Goal: Task Accomplishment & Management: Manage account settings

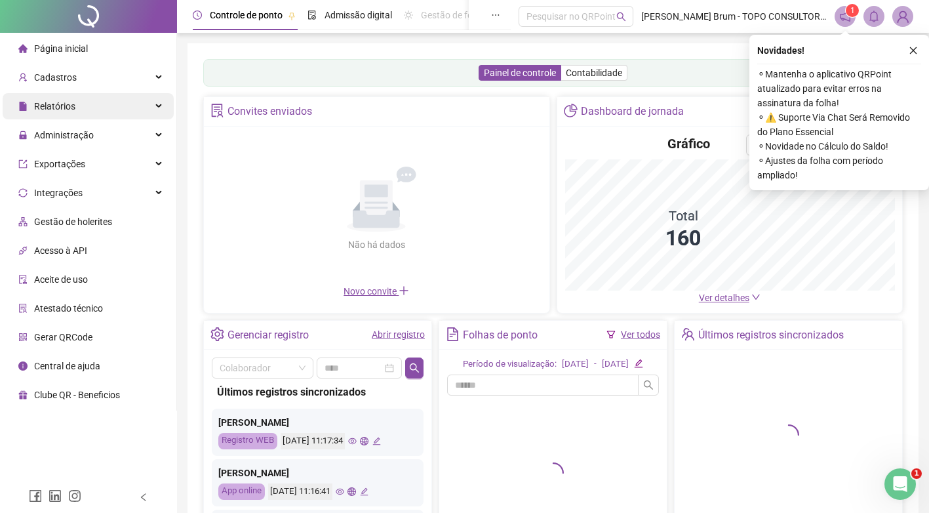
drag, startPoint x: 119, startPoint y: 97, endPoint x: 119, endPoint y: 105, distance: 7.9
click at [119, 97] on div "Relatórios" at bounding box center [88, 106] width 171 height 26
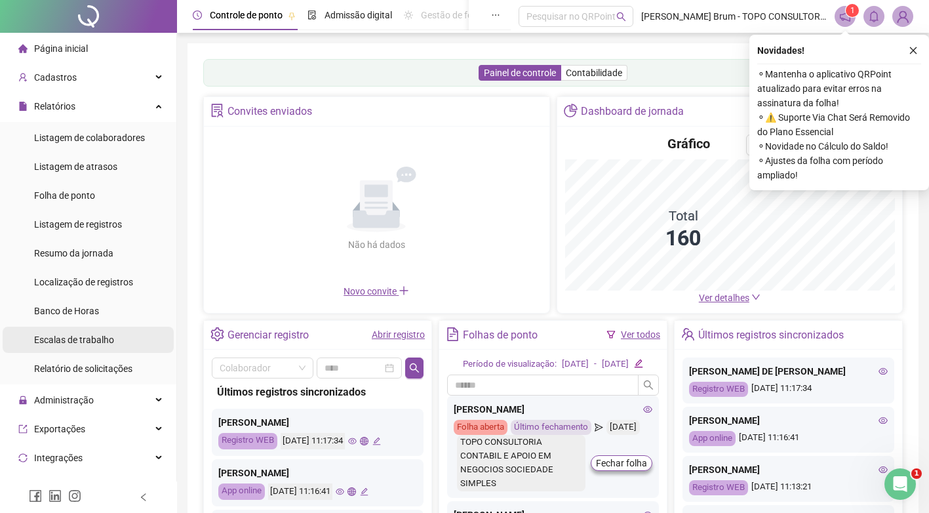
click at [85, 342] on span "Escalas de trabalho" at bounding box center [74, 339] width 80 height 10
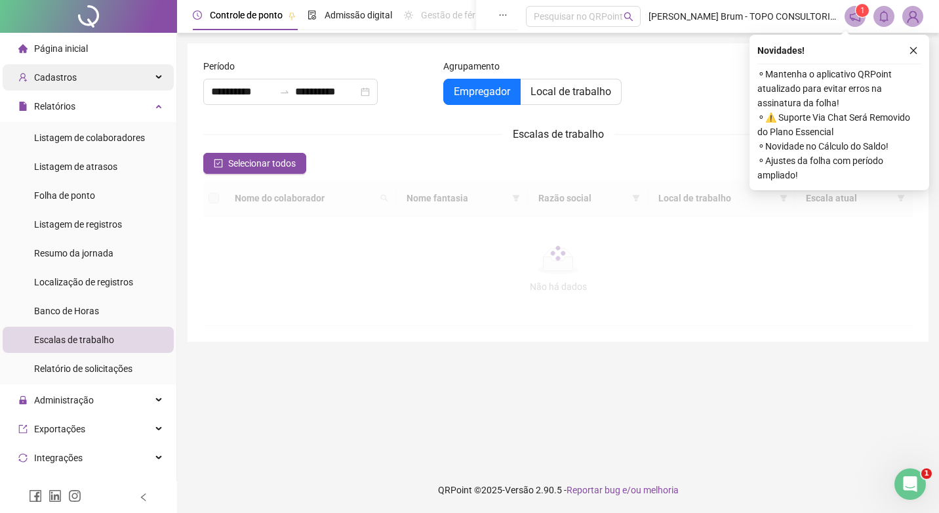
click at [90, 79] on div "Cadastros" at bounding box center [88, 77] width 171 height 26
type input "**********"
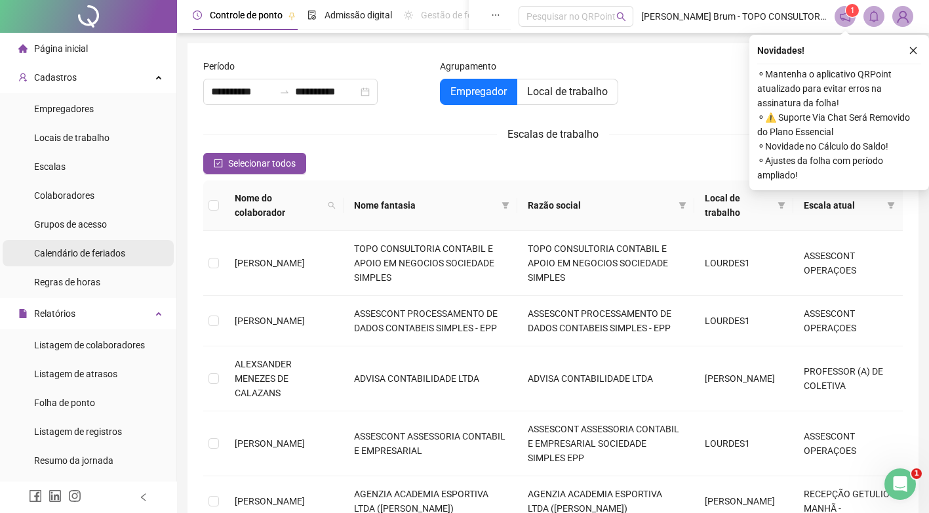
click at [62, 249] on span "Calendário de feriados" at bounding box center [79, 253] width 91 height 10
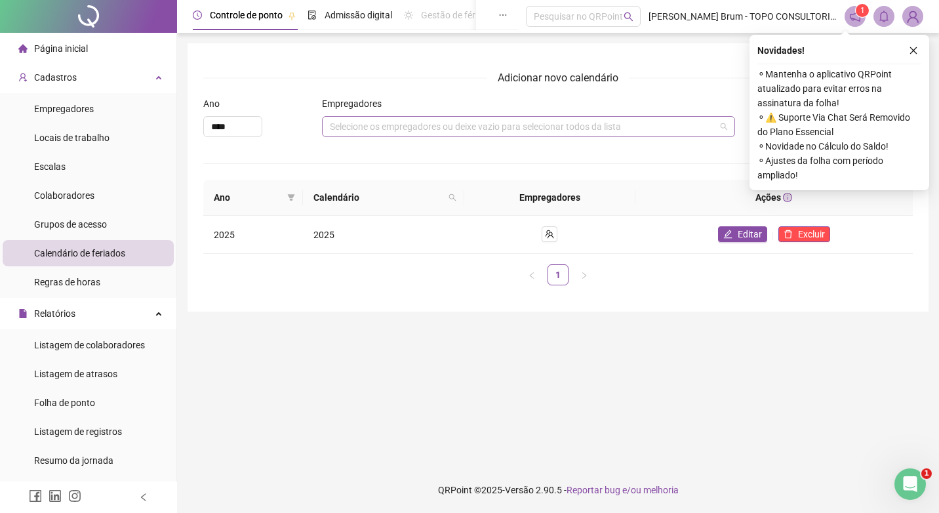
click at [490, 130] on div "Selecione os empregadores ou deixe vazio para selecionar todos da lista" at bounding box center [528, 126] width 413 height 21
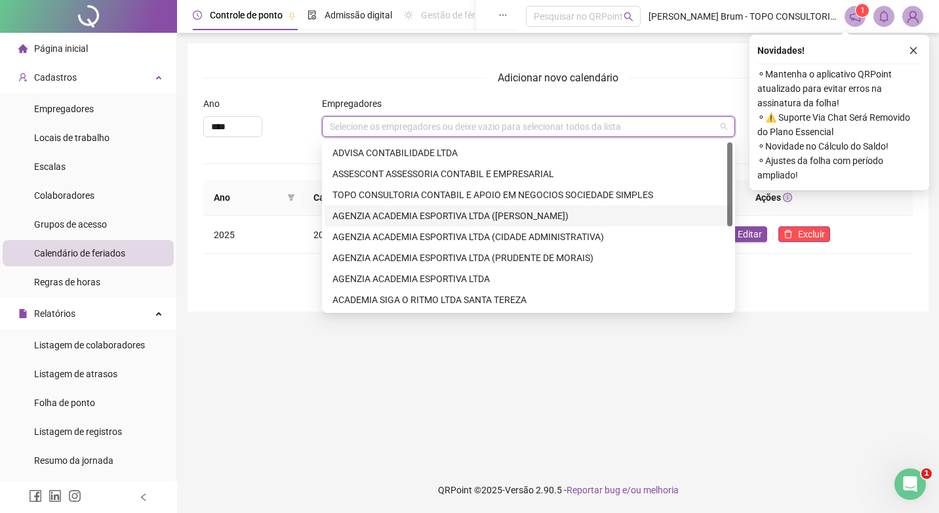
click at [283, 306] on div "Adicionar novo calendário Ano **** Empregadores Selecione os empregadores ou de…" at bounding box center [558, 177] width 741 height 268
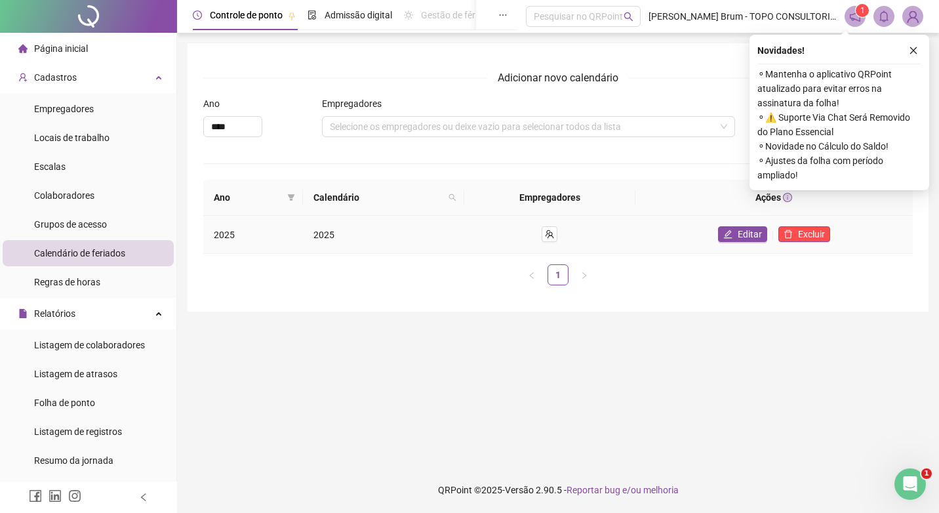
click at [310, 242] on td "2025" at bounding box center [383, 235] width 161 height 38
click at [327, 236] on span "2025" at bounding box center [323, 235] width 21 height 10
click at [207, 231] on td "2025" at bounding box center [253, 235] width 100 height 38
click at [238, 234] on td "2025" at bounding box center [253, 235] width 100 height 38
click at [682, 222] on td "Editar Excluir" at bounding box center [773, 235] width 277 height 38
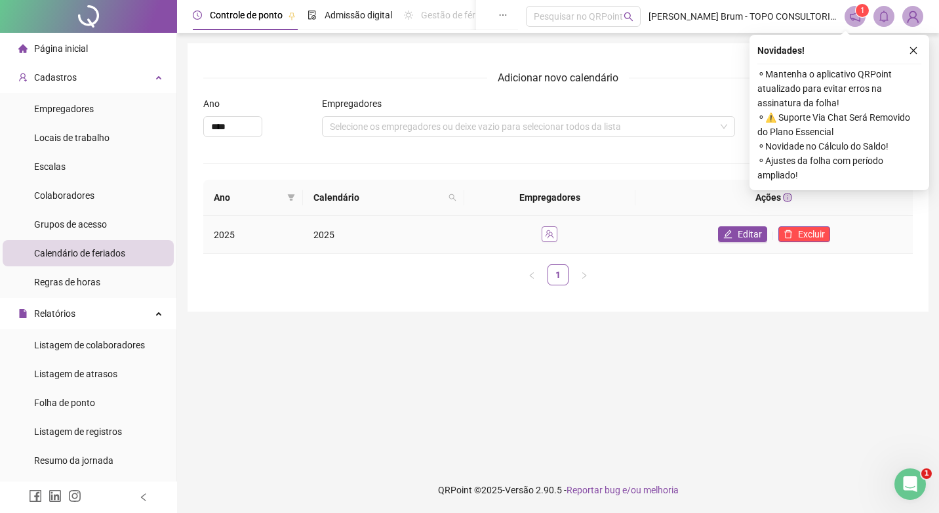
click at [556, 236] on button "button" at bounding box center [550, 234] width 16 height 16
click at [625, 232] on div at bounding box center [550, 234] width 150 height 16
click at [726, 234] on icon "edit" at bounding box center [727, 234] width 9 height 9
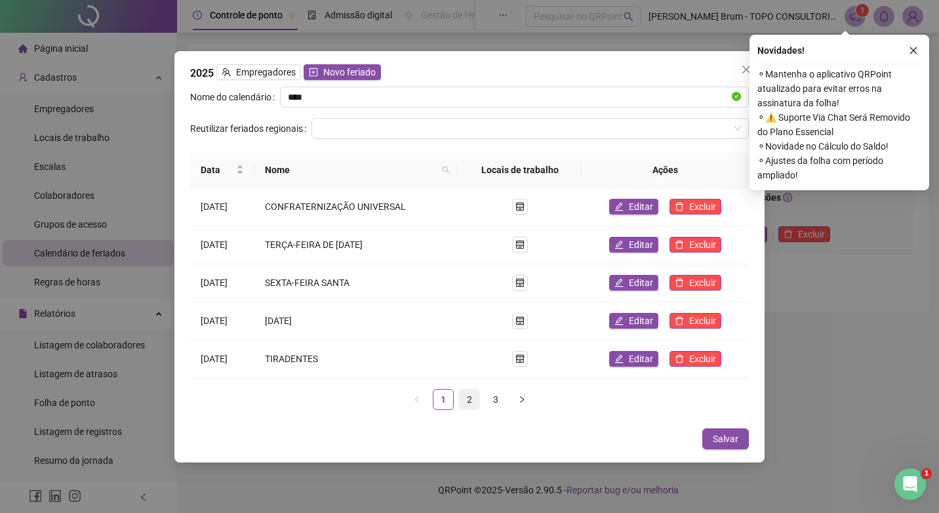
click at [468, 399] on link "2" at bounding box center [470, 400] width 20 height 20
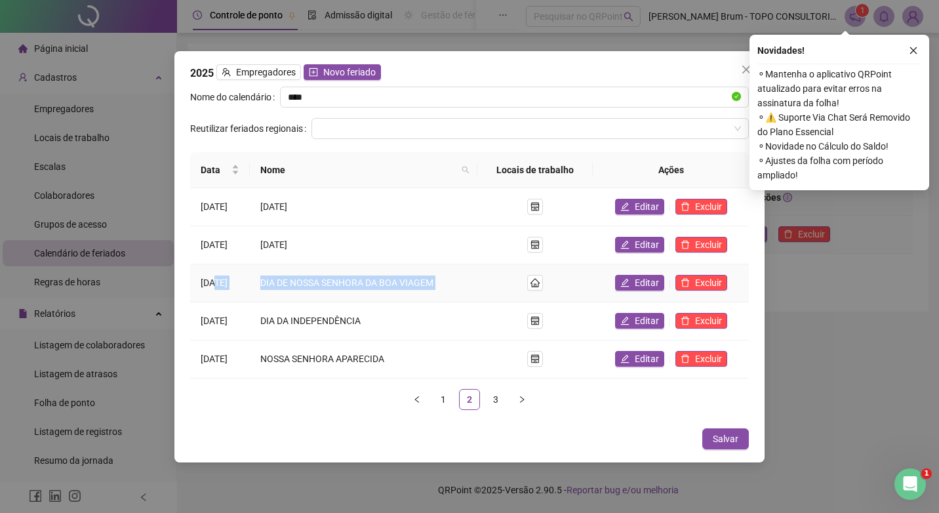
drag, startPoint x: 214, startPoint y: 285, endPoint x: 500, endPoint y: 273, distance: 286.2
click at [500, 273] on tr "[DATE] DIA DE NOSSA SENHORA DA BOA VIAGEM Editar Excluir" at bounding box center [469, 283] width 559 height 38
drag, startPoint x: 500, startPoint y: 273, endPoint x: 529, endPoint y: 283, distance: 30.7
click at [501, 273] on td at bounding box center [534, 283] width 115 height 38
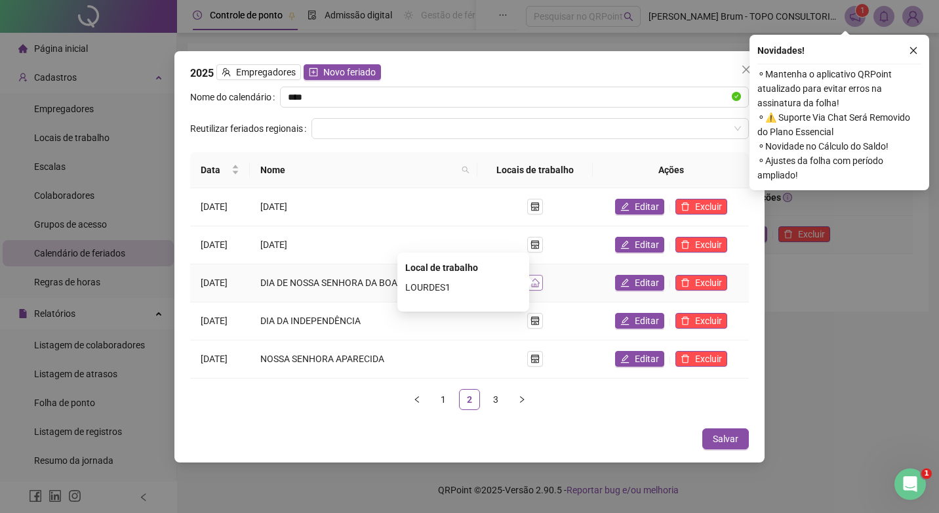
click at [540, 285] on icon "home" at bounding box center [534, 282] width 9 height 9
click at [485, 292] on p "LOURDES1" at bounding box center [463, 287] width 116 height 14
click at [744, 66] on icon "close" at bounding box center [746, 69] width 10 height 10
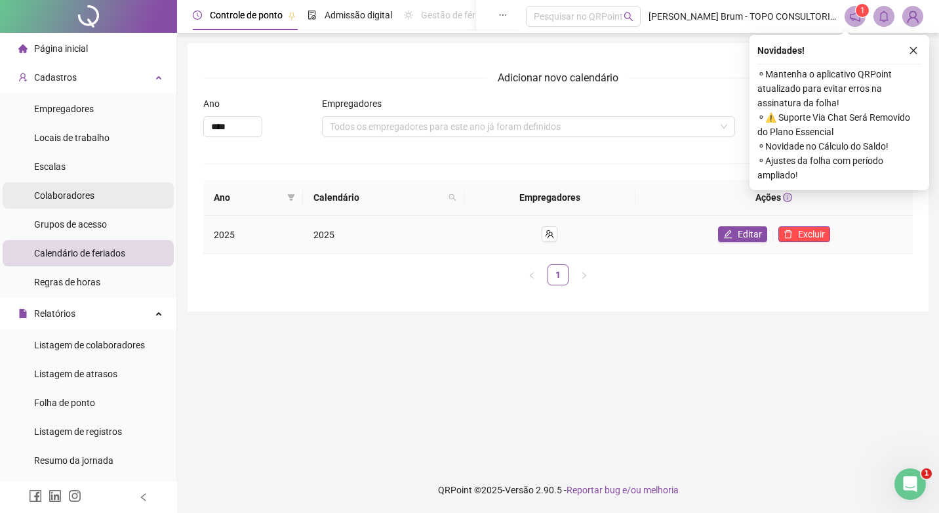
click at [104, 188] on li "Colaboradores" at bounding box center [88, 195] width 171 height 26
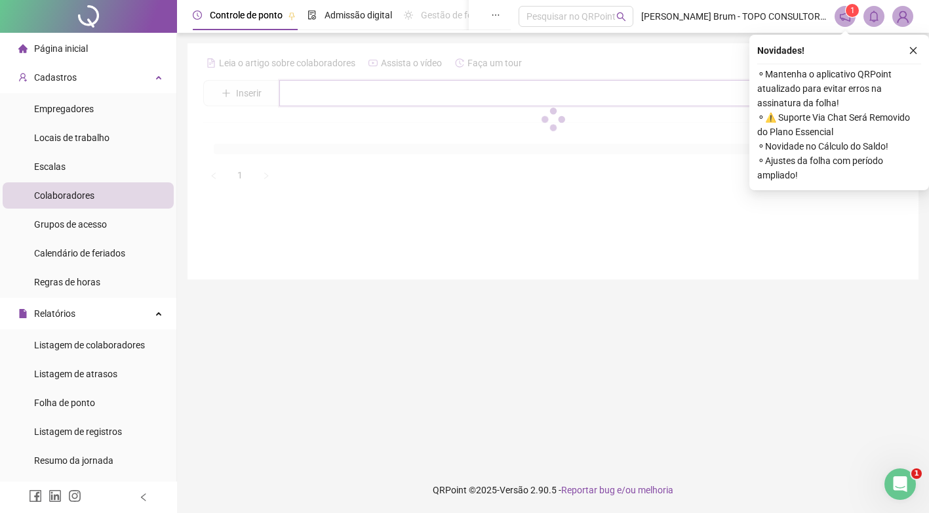
click at [382, 104] on input "text" at bounding box center [562, 93] width 567 height 26
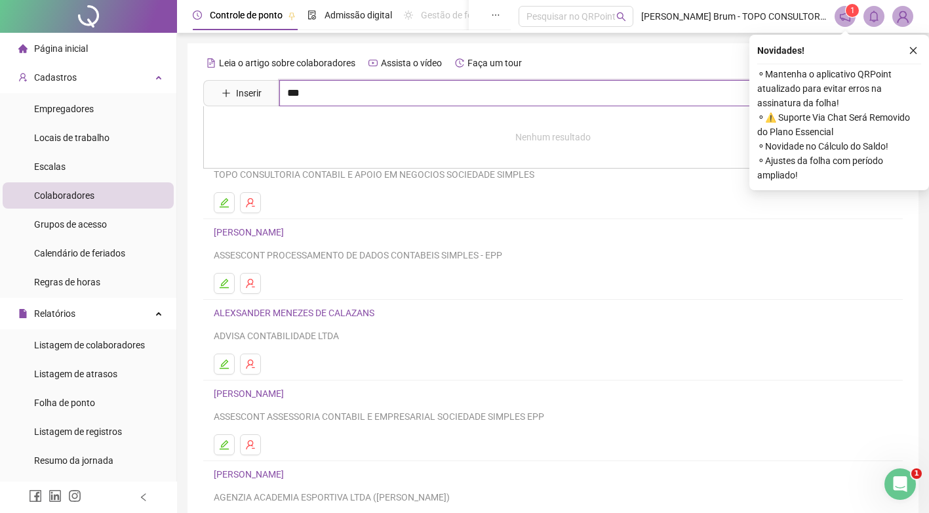
drag, startPoint x: 534, startPoint y: 94, endPoint x: 770, endPoint y: 125, distance: 238.1
click at [537, 94] on input "***" at bounding box center [562, 93] width 567 height 26
type input "***"
click at [906, 58] on button "button" at bounding box center [914, 51] width 16 height 16
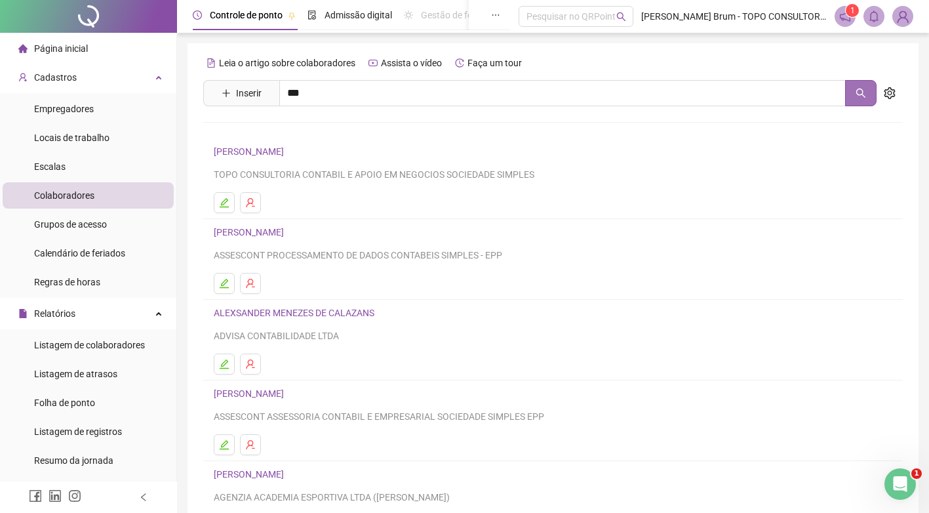
click at [862, 96] on icon "search" at bounding box center [861, 93] width 10 height 10
click at [859, 86] on button "button" at bounding box center [860, 93] width 31 height 26
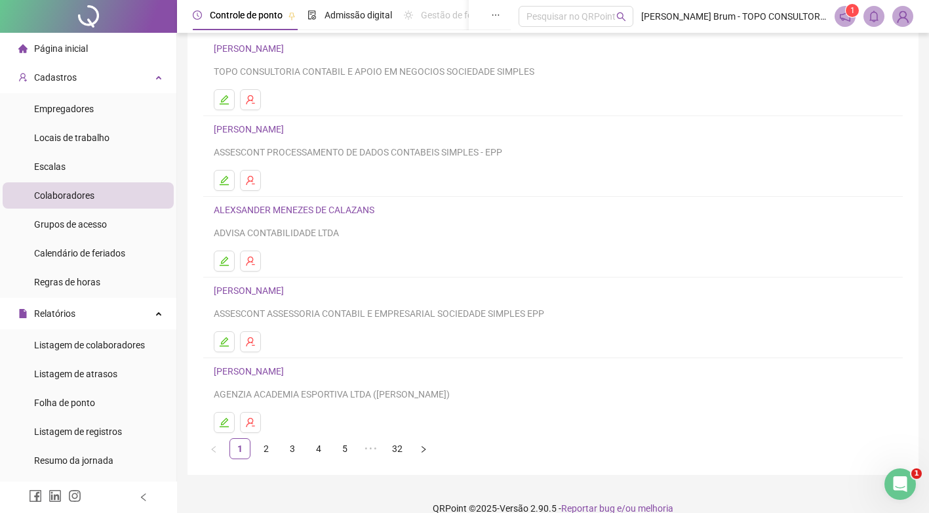
scroll to position [121, 0]
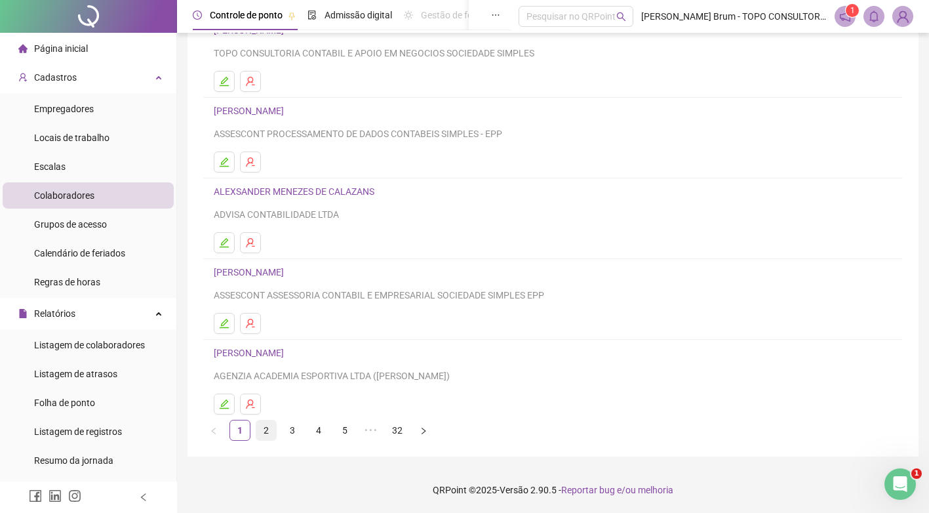
click at [264, 433] on link "2" at bounding box center [266, 430] width 20 height 20
click at [230, 325] on button "button" at bounding box center [224, 323] width 21 height 21
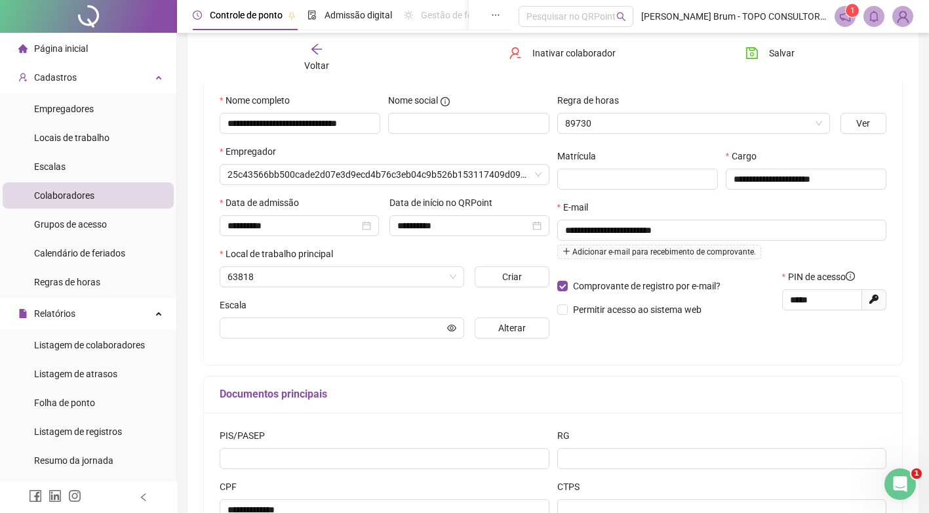
type input "**********"
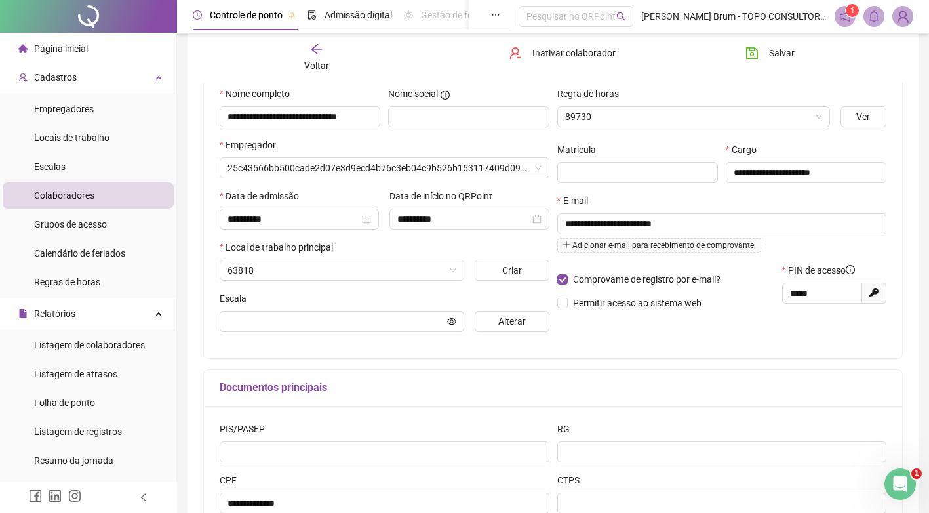
type input "**********"
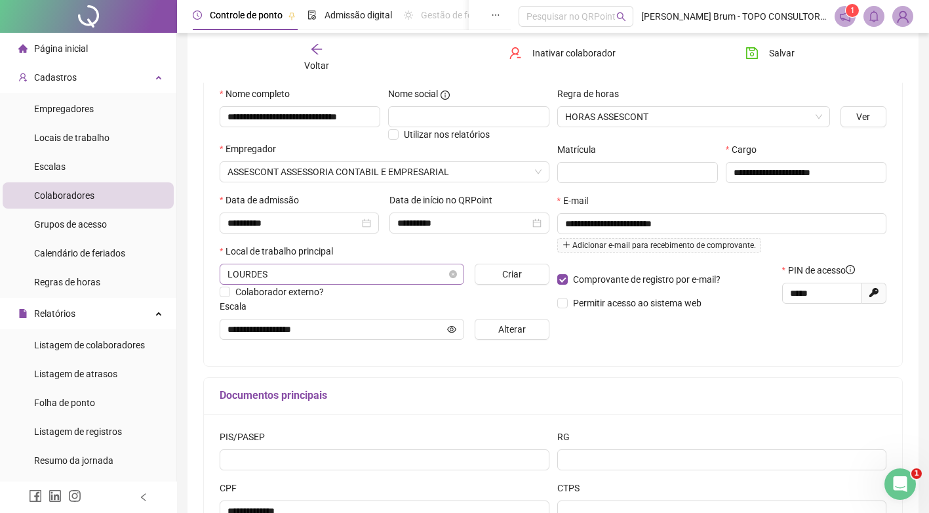
click at [370, 274] on span "LOURDES" at bounding box center [342, 274] width 229 height 20
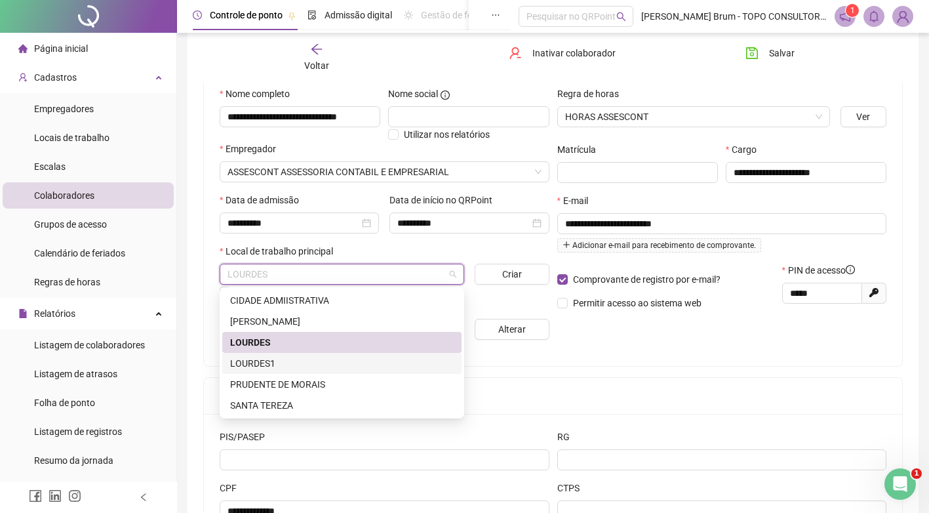
click at [283, 363] on div "LOURDES1" at bounding box center [342, 363] width 224 height 14
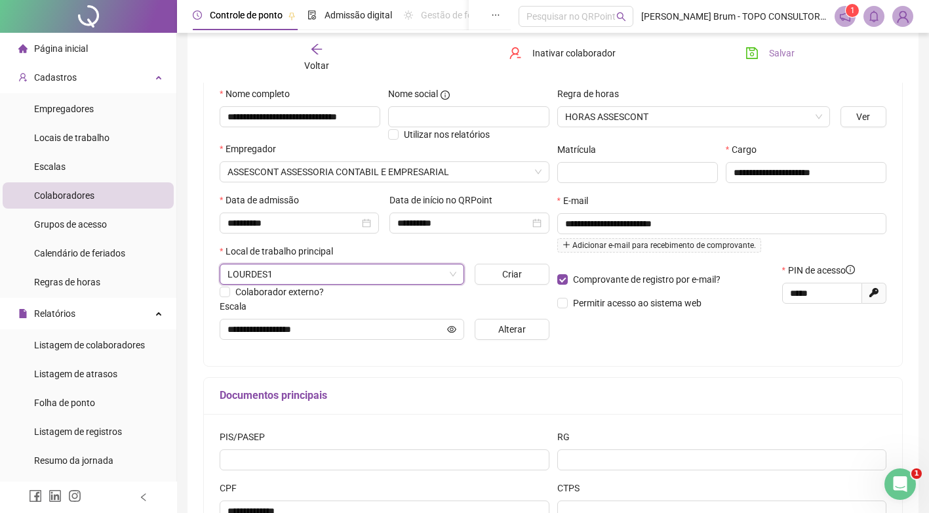
click at [801, 50] on button "Salvar" at bounding box center [770, 53] width 69 height 21
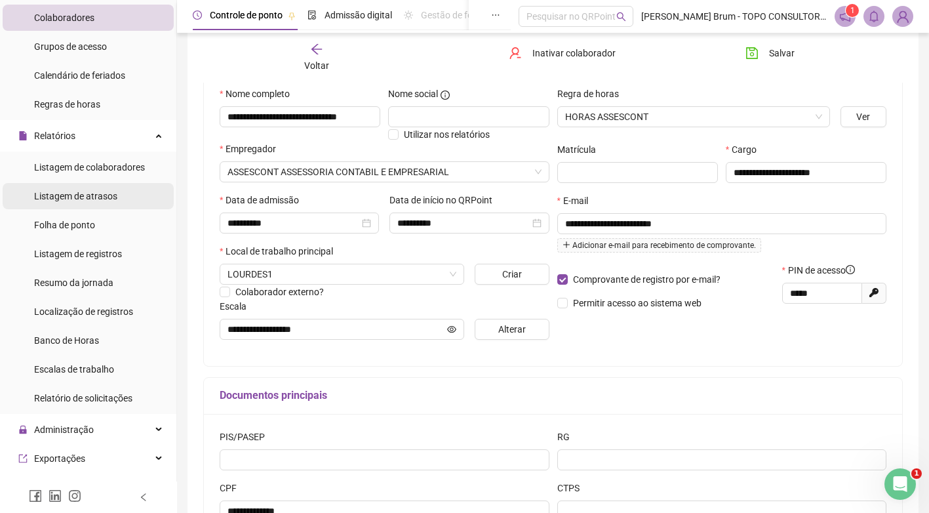
scroll to position [131, 0]
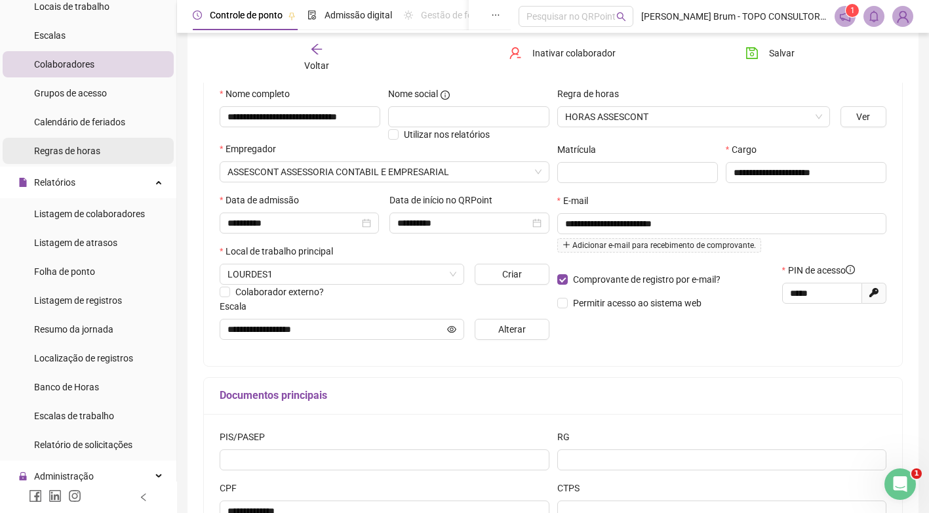
click at [89, 159] on div "Regras de horas" at bounding box center [67, 151] width 66 height 26
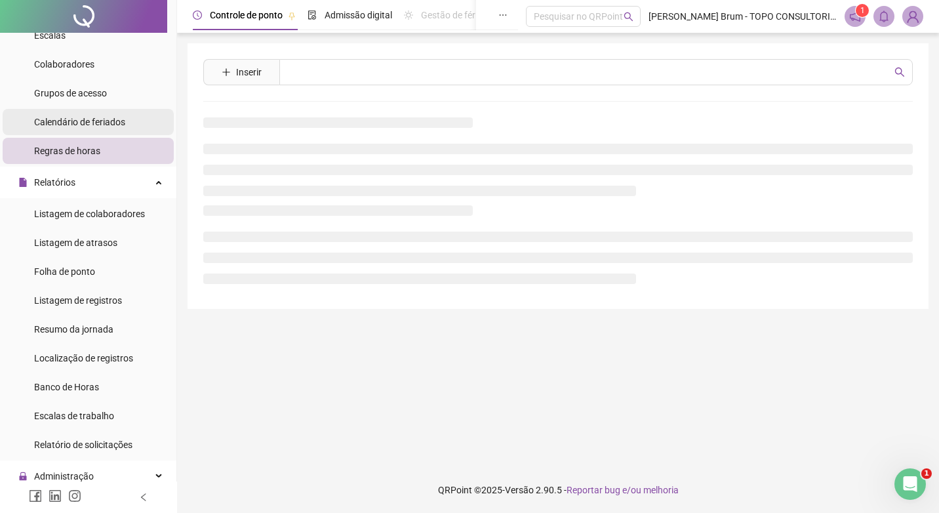
click at [90, 126] on span "Calendário de feriados" at bounding box center [79, 122] width 91 height 10
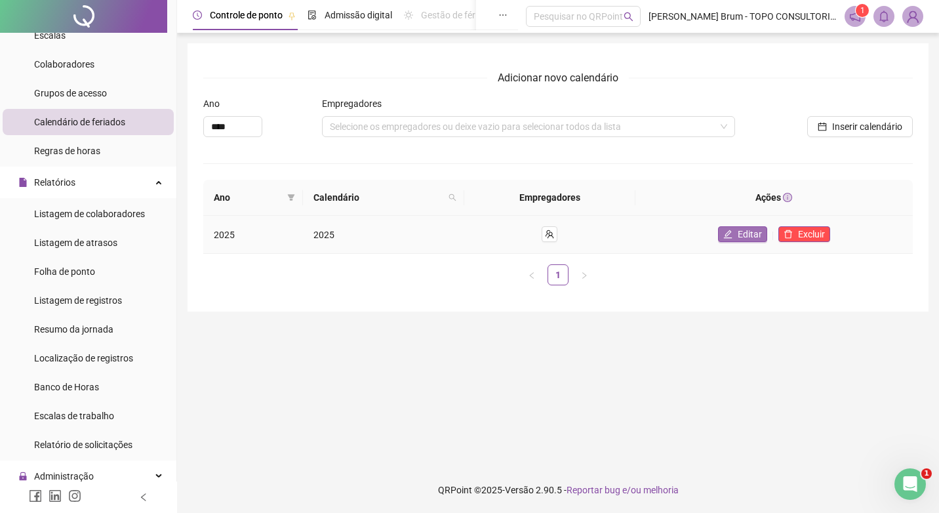
click at [748, 233] on span "Editar" at bounding box center [750, 234] width 24 height 14
click at [553, 228] on button "button" at bounding box center [550, 234] width 16 height 16
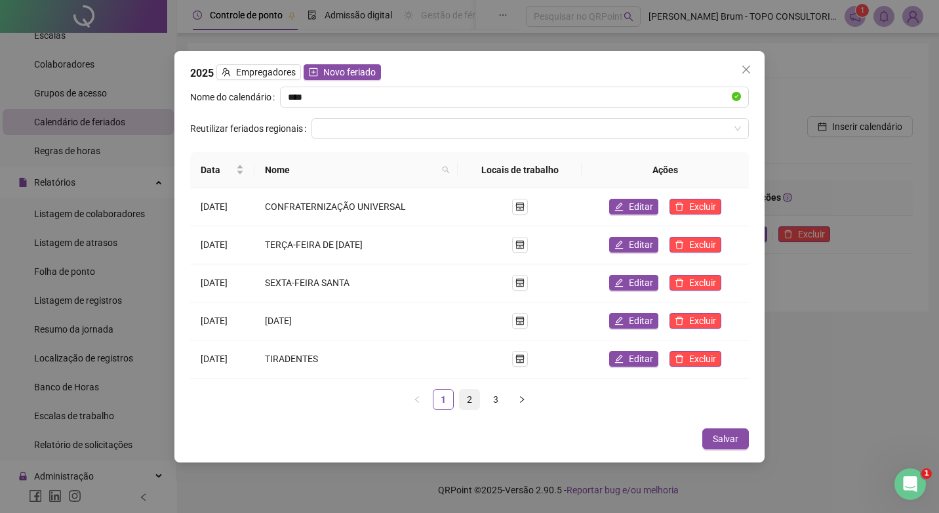
click at [473, 402] on link "2" at bounding box center [470, 400] width 20 height 20
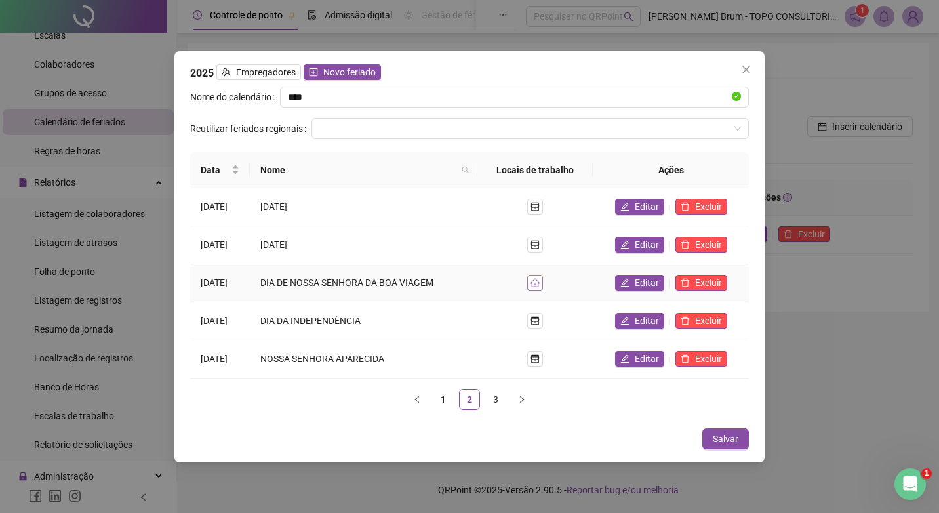
click at [540, 284] on icon "home" at bounding box center [534, 282] width 9 height 9
click at [619, 284] on button "Editar" at bounding box center [639, 283] width 49 height 16
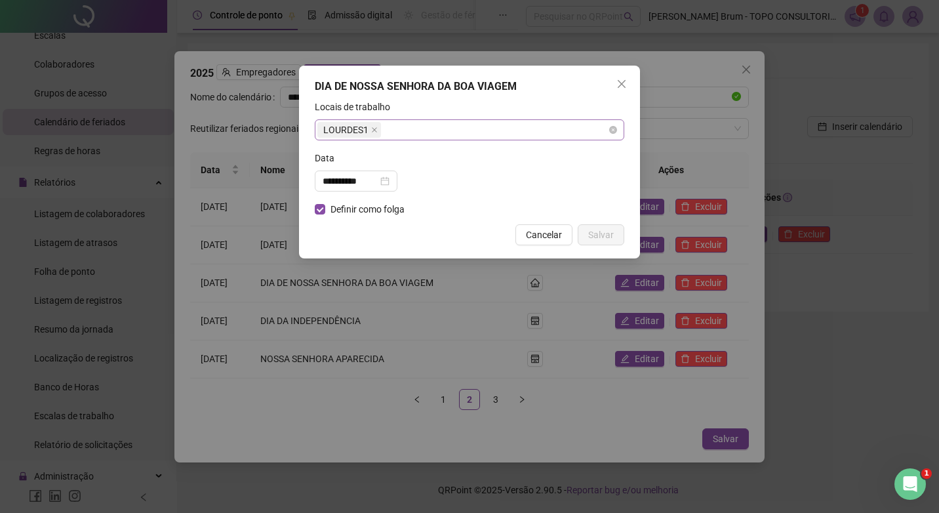
click at [390, 130] on div "LOURDES1" at bounding box center [470, 129] width 310 height 21
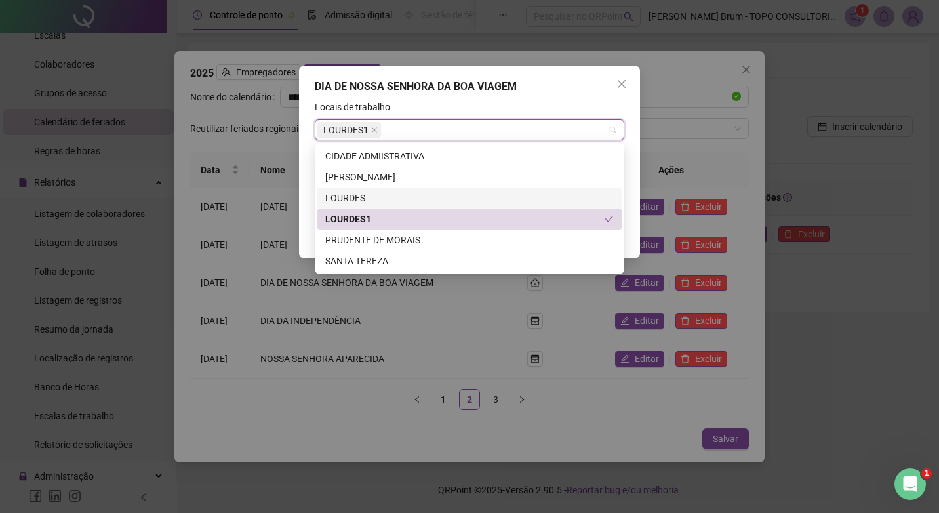
click at [381, 199] on div "LOURDES" at bounding box center [469, 198] width 289 height 14
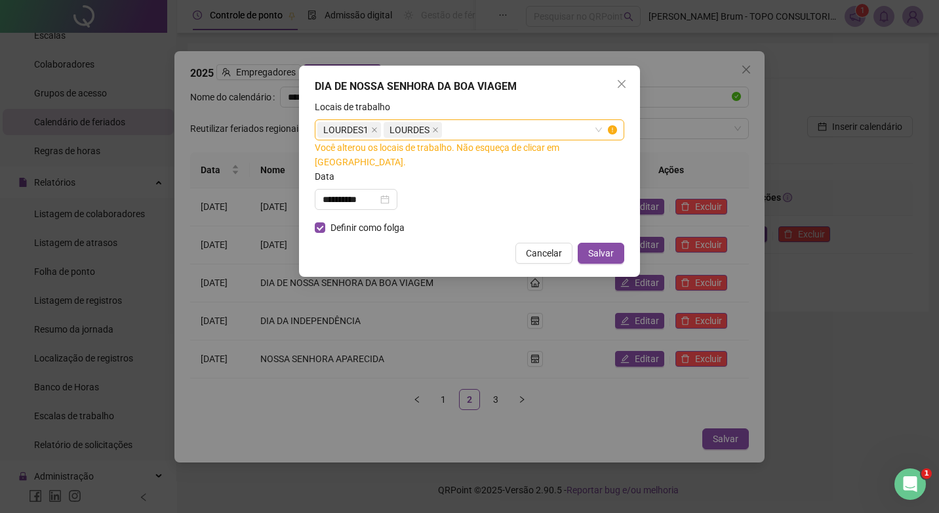
click at [630, 172] on div "**********" at bounding box center [469, 171] width 341 height 211
click at [602, 246] on span "Salvar" at bounding box center [601, 253] width 26 height 14
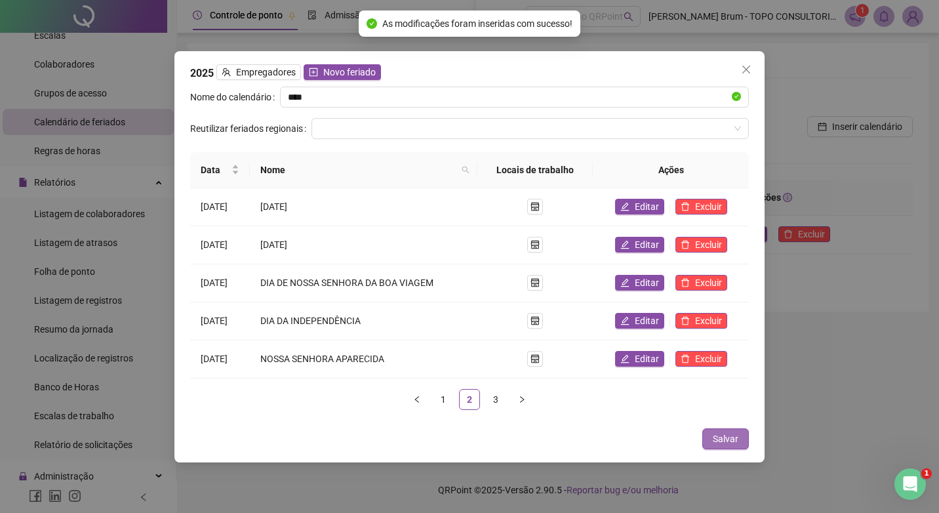
click at [727, 435] on span "Salvar" at bounding box center [726, 438] width 26 height 14
click at [751, 69] on icon "close" at bounding box center [746, 69] width 10 height 10
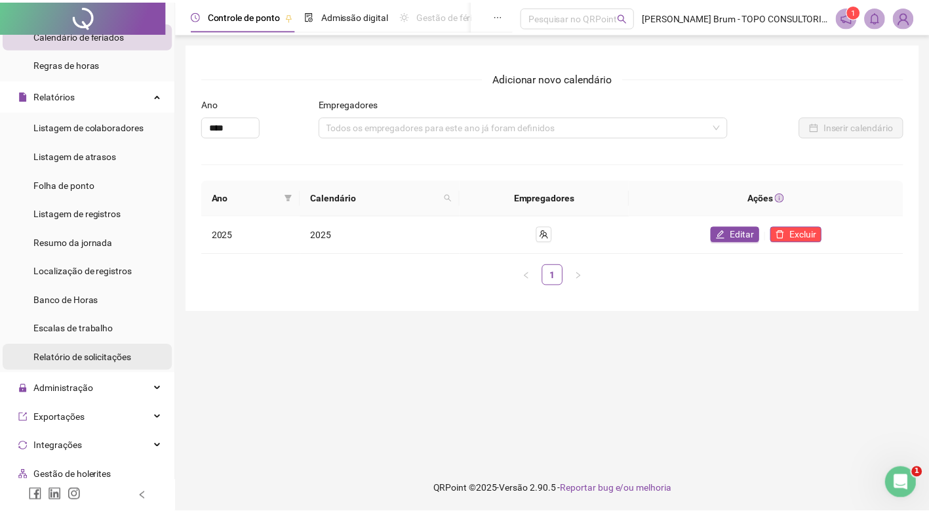
scroll to position [262, 0]
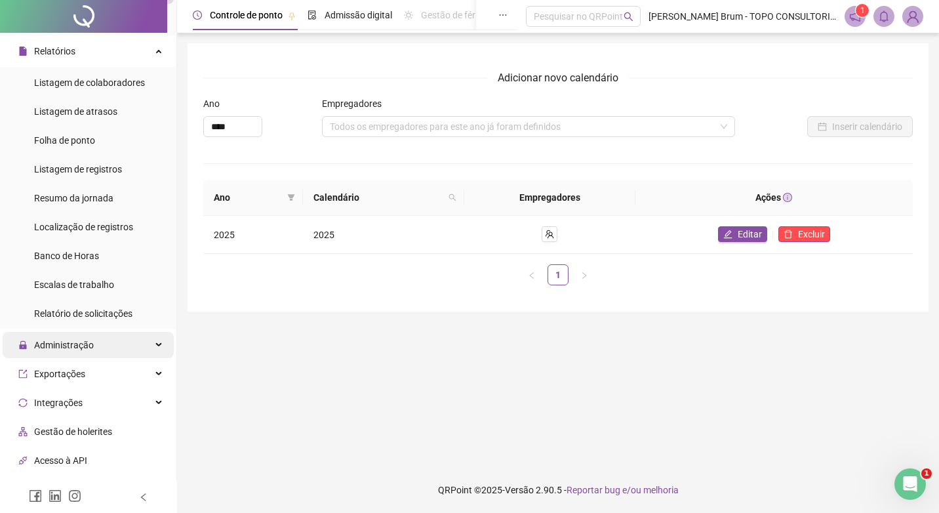
click at [89, 341] on span "Administração" at bounding box center [64, 345] width 60 height 10
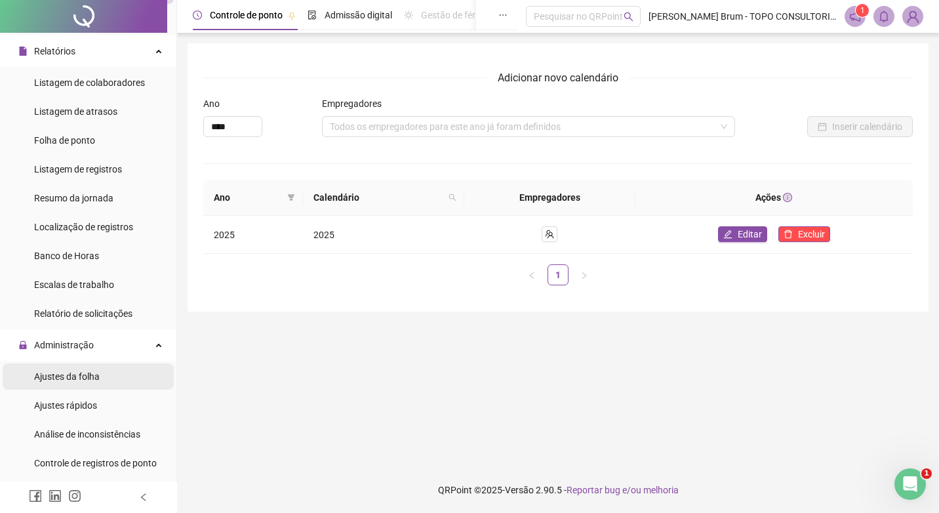
click at [86, 375] on span "Ajustes da folha" at bounding box center [67, 376] width 66 height 10
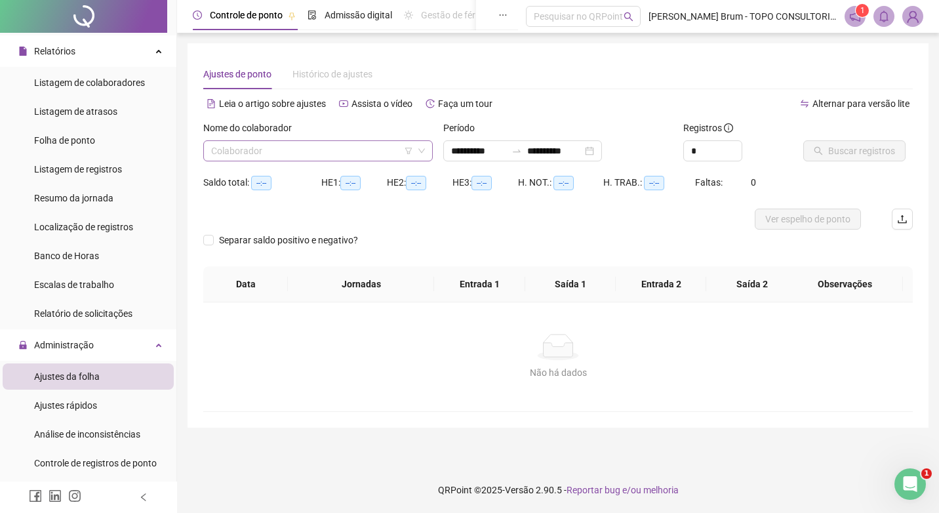
type input "**********"
click at [358, 163] on div "Nome do colaborador Colaborador" at bounding box center [318, 146] width 240 height 51
click at [355, 150] on input "search" at bounding box center [312, 151] width 202 height 20
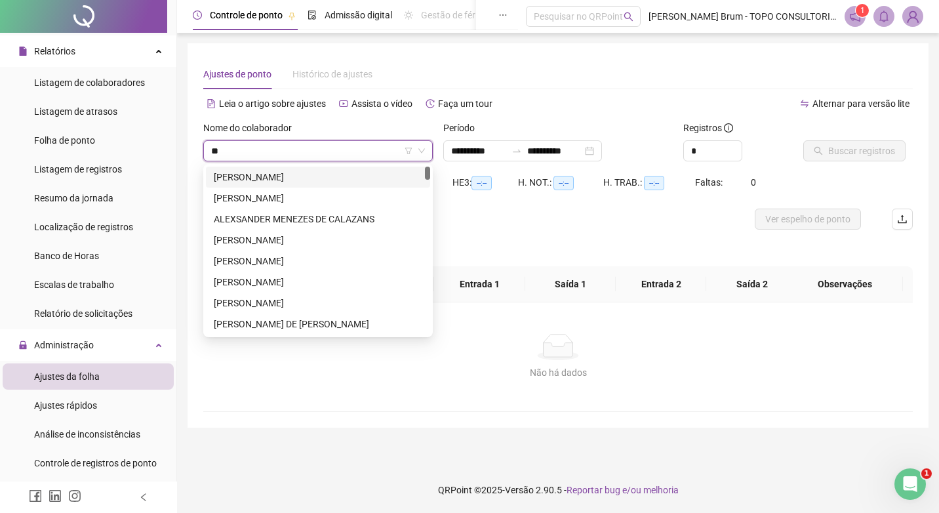
type input "***"
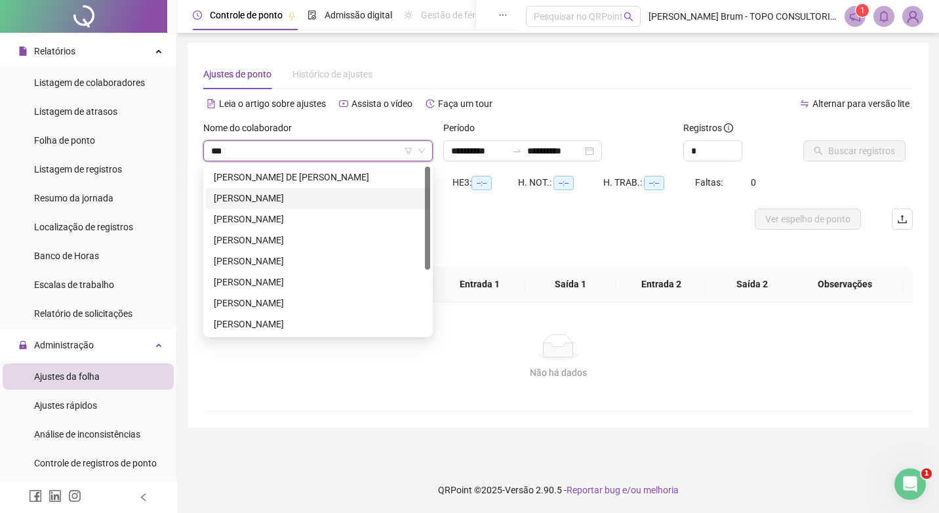
click at [345, 203] on div "[PERSON_NAME]" at bounding box center [318, 198] width 209 height 14
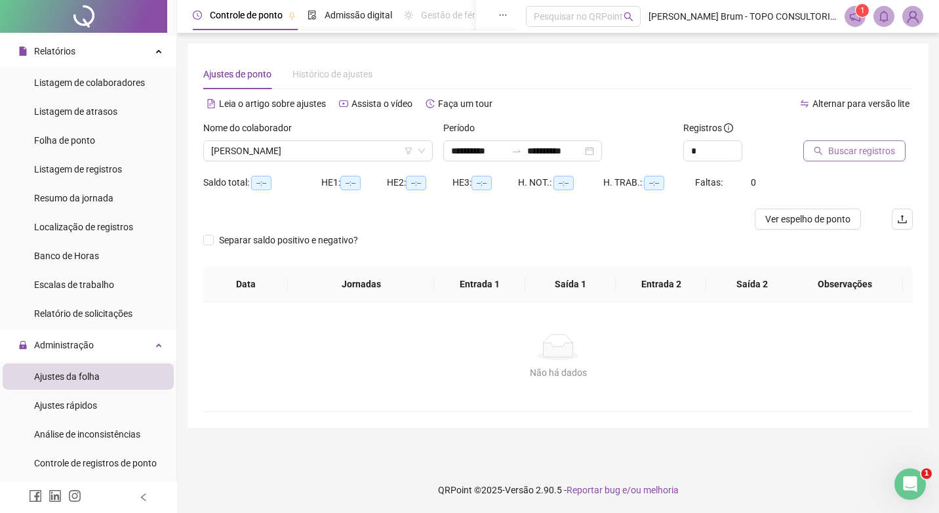
drag, startPoint x: 837, startPoint y: 138, endPoint x: 846, endPoint y: 142, distance: 9.4
click at [846, 142] on div "Buscar registros" at bounding box center [841, 141] width 77 height 41
click at [847, 148] on span "Buscar registros" at bounding box center [861, 151] width 67 height 14
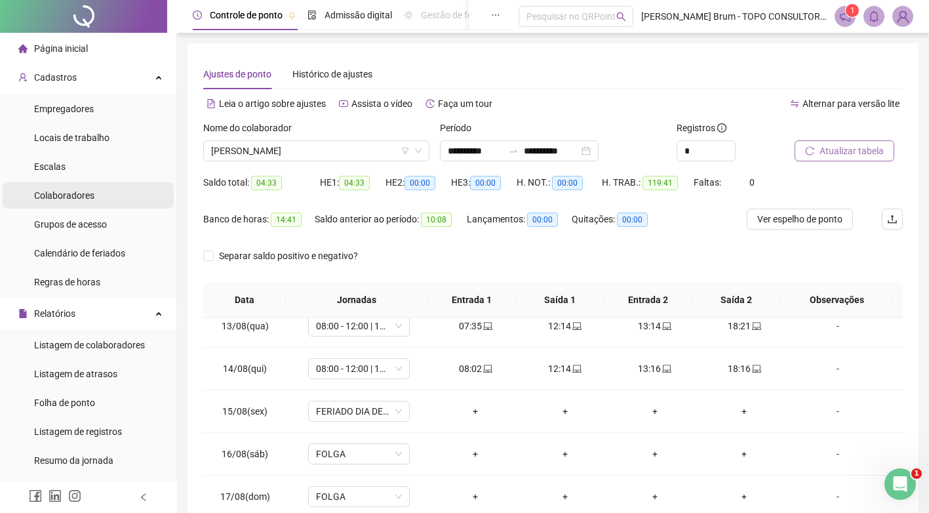
click at [77, 188] on div "Colaboradores" at bounding box center [64, 195] width 60 height 26
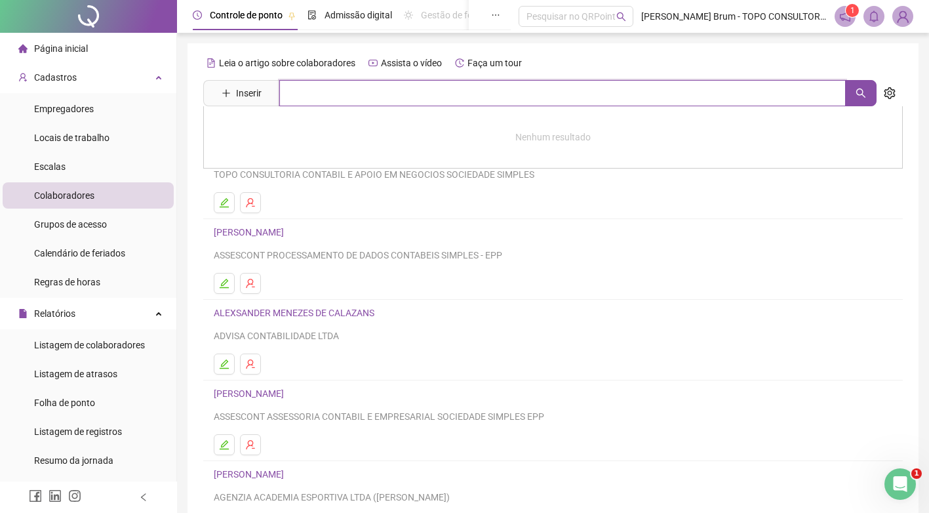
click at [313, 96] on input "text" at bounding box center [562, 93] width 567 height 26
type input "***"
click at [871, 92] on button "button" at bounding box center [860, 93] width 31 height 26
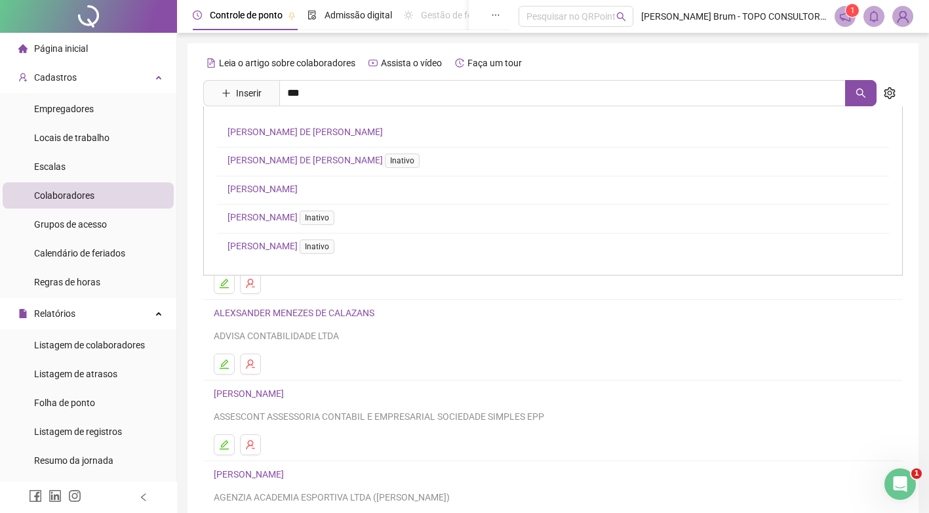
click at [323, 130] on link "[PERSON_NAME] DE [PERSON_NAME]" at bounding box center [305, 132] width 155 height 10
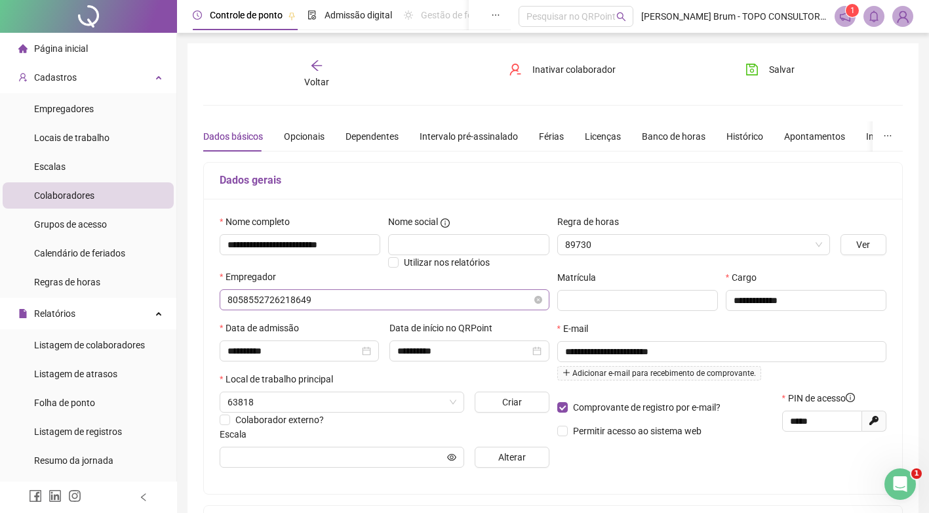
type input "**********"
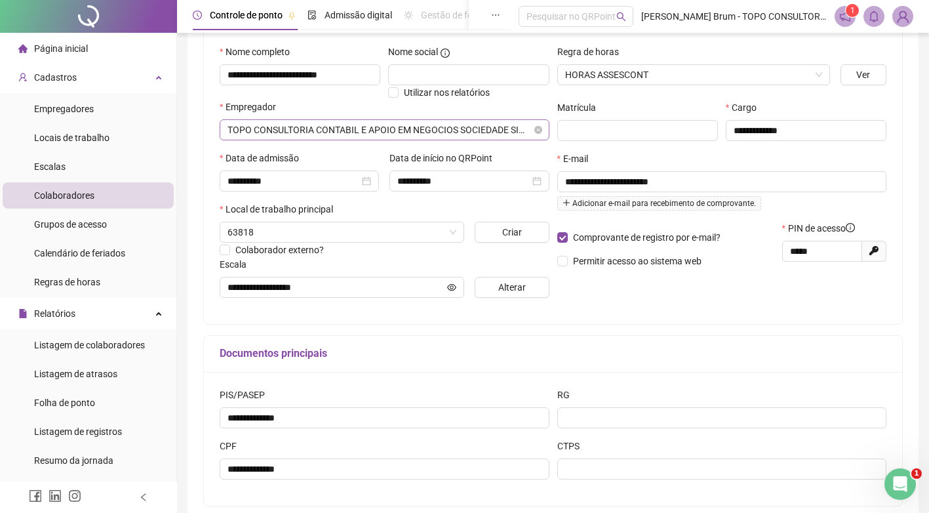
scroll to position [235, 0]
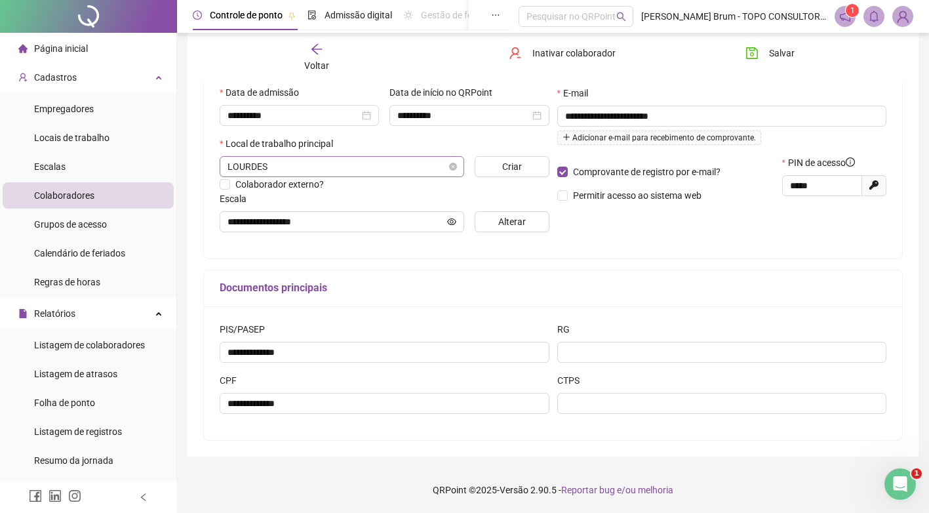
click at [310, 163] on span "LOURDES" at bounding box center [342, 167] width 229 height 20
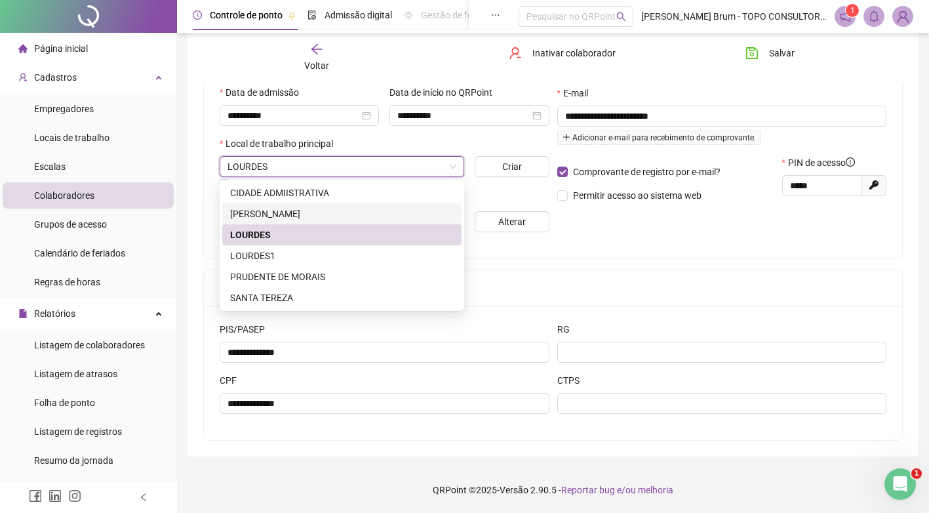
click at [694, 287] on h5 "Documentos principais" at bounding box center [553, 288] width 667 height 16
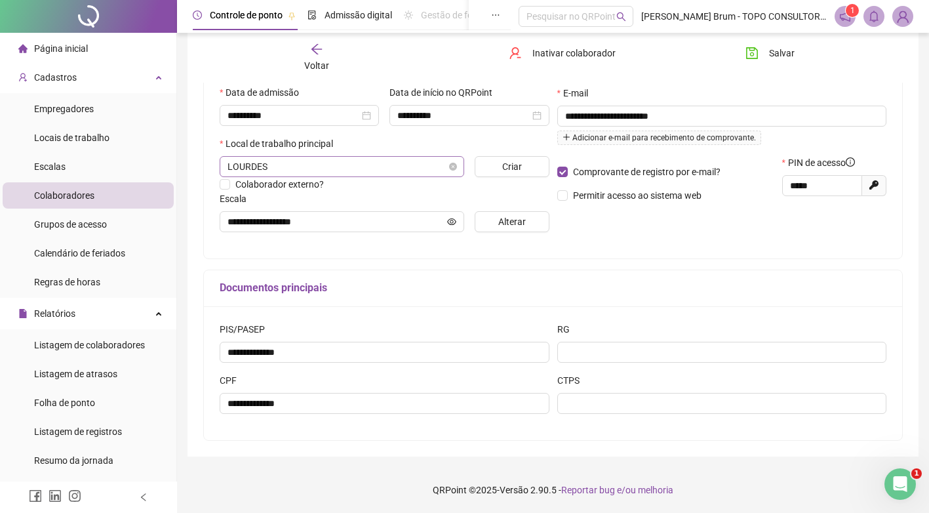
click at [390, 170] on span "LOURDES" at bounding box center [342, 167] width 229 height 20
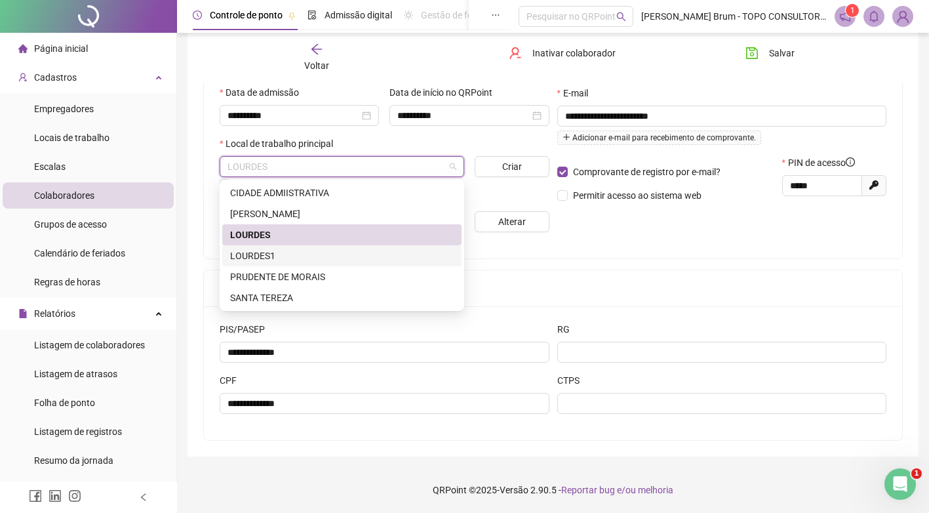
click at [288, 251] on div "LOURDES1" at bounding box center [342, 256] width 224 height 14
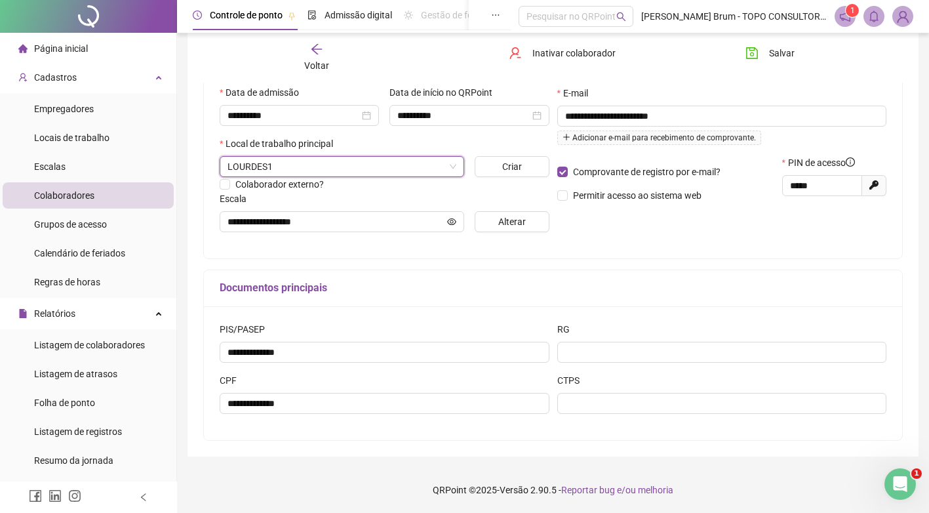
click at [639, 266] on div "**********" at bounding box center [553, 184] width 700 height 514
click at [800, 58] on button "Salvar" at bounding box center [770, 53] width 69 height 21
click at [764, 47] on button "Salvando" at bounding box center [776, 53] width 81 height 21
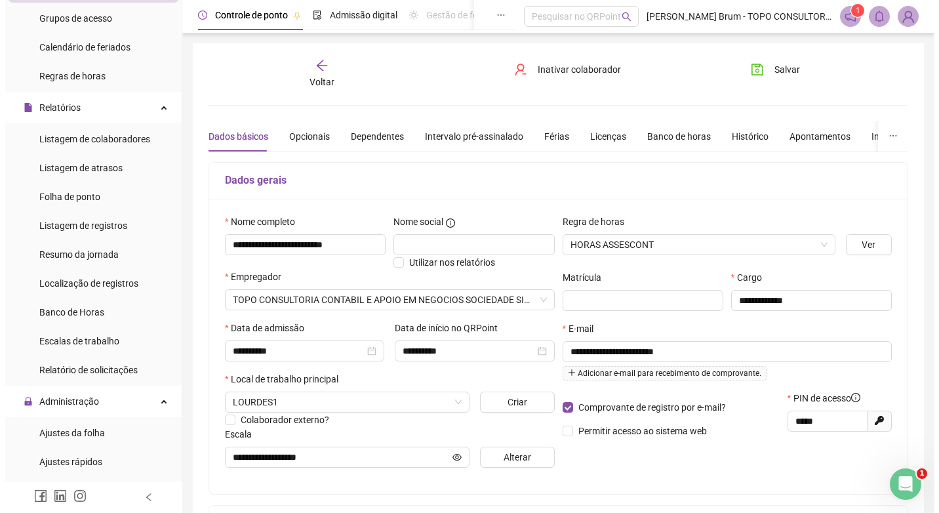
scroll to position [393, 0]
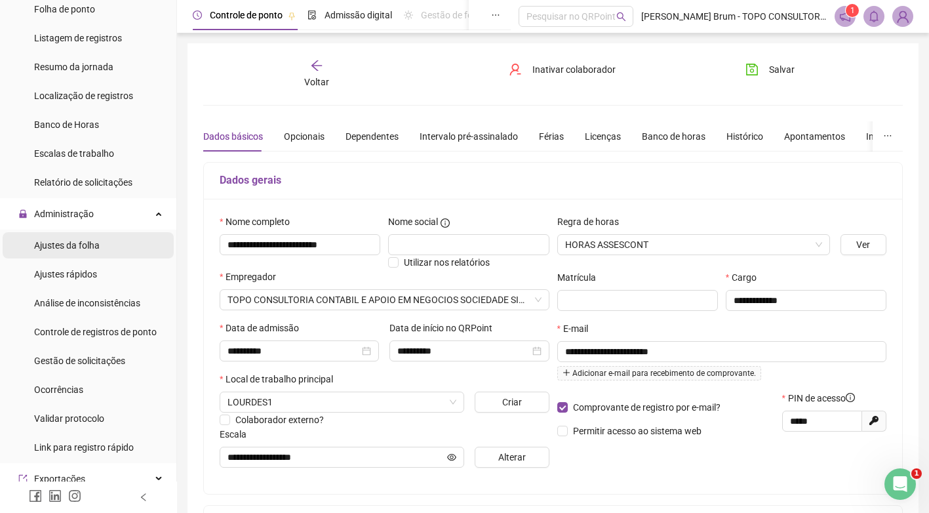
click at [72, 250] on span "Ajustes da folha" at bounding box center [67, 245] width 66 height 10
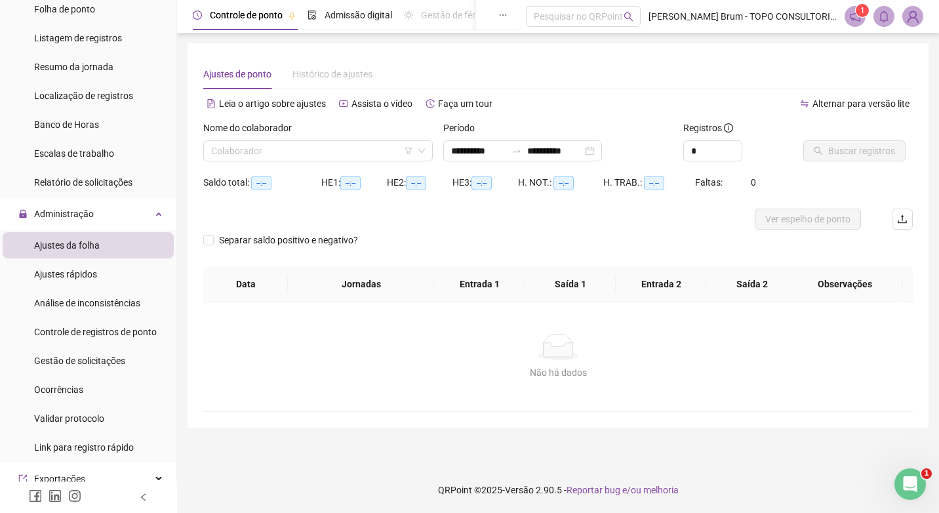
type input "**********"
click at [327, 152] on input "search" at bounding box center [312, 151] width 202 height 20
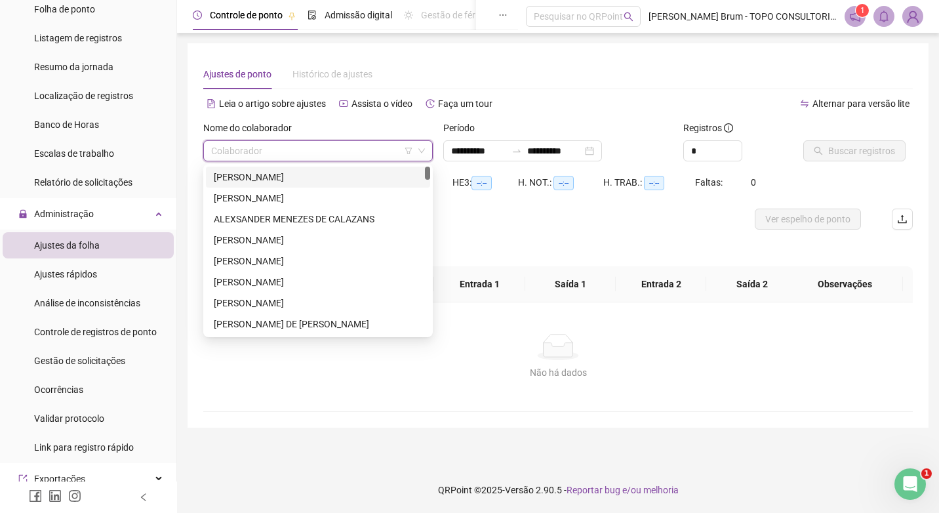
click at [553, 205] on div "H. NOT.: --:--" at bounding box center [560, 190] width 85 height 37
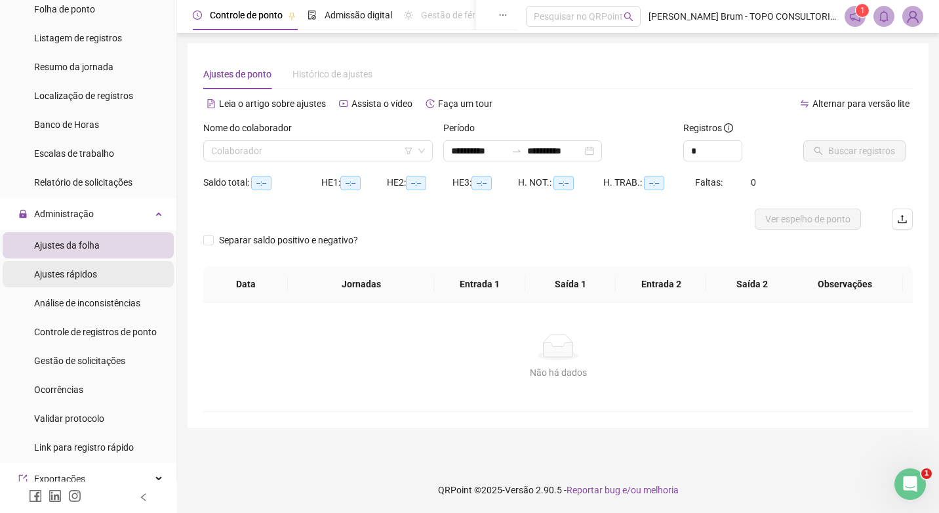
click at [110, 269] on li "Ajustes rápidos" at bounding box center [88, 274] width 171 height 26
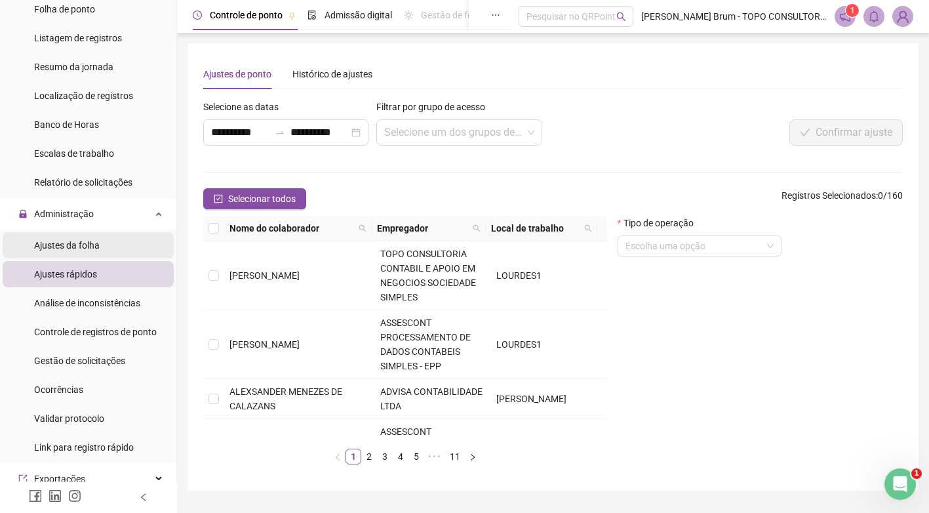
click at [115, 242] on li "Ajustes da folha" at bounding box center [88, 245] width 171 height 26
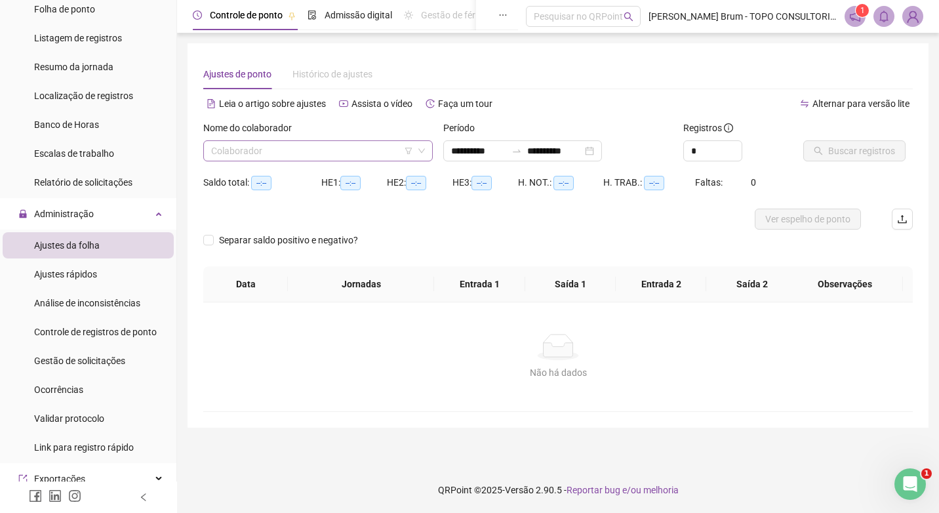
type input "**********"
click at [334, 148] on input "search" at bounding box center [312, 151] width 202 height 20
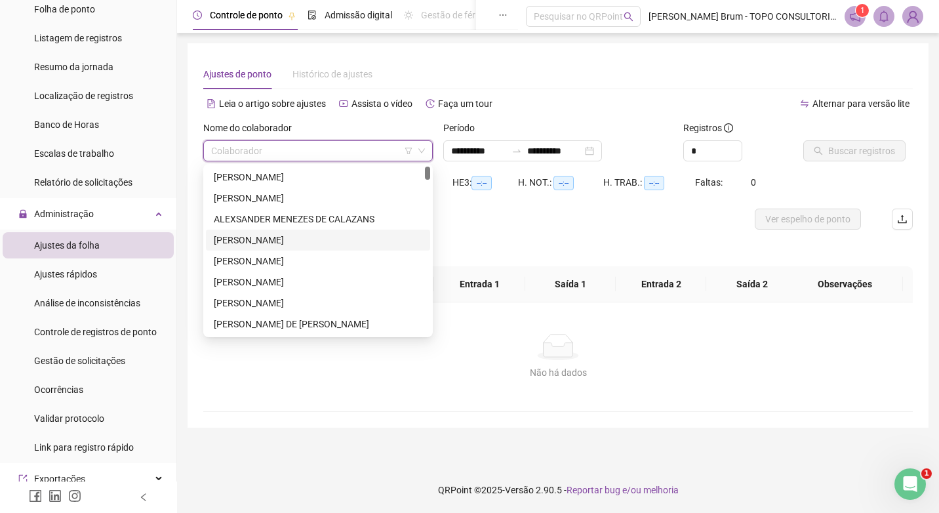
drag, startPoint x: 250, startPoint y: 245, endPoint x: 568, endPoint y: 201, distance: 321.1
click at [569, 201] on div "H. NOT.: --:--" at bounding box center [560, 190] width 85 height 37
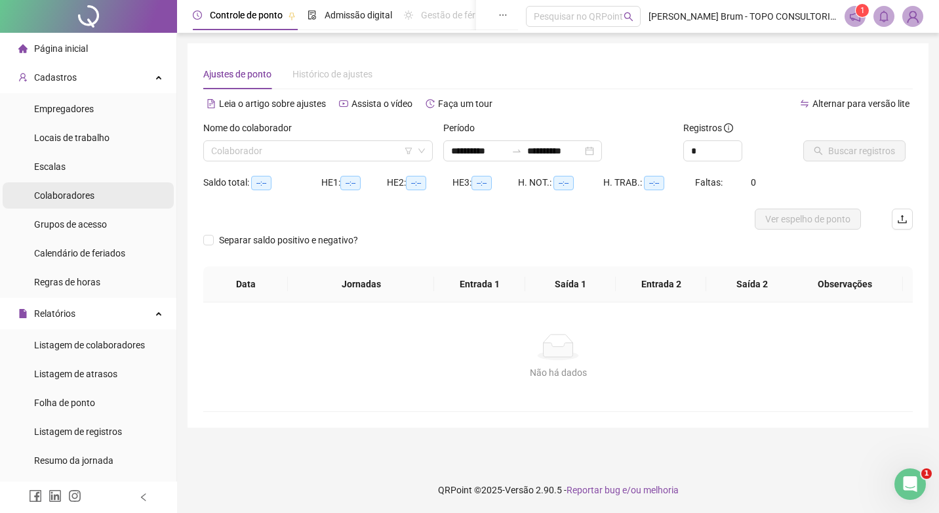
click at [73, 191] on span "Colaboradores" at bounding box center [64, 195] width 60 height 10
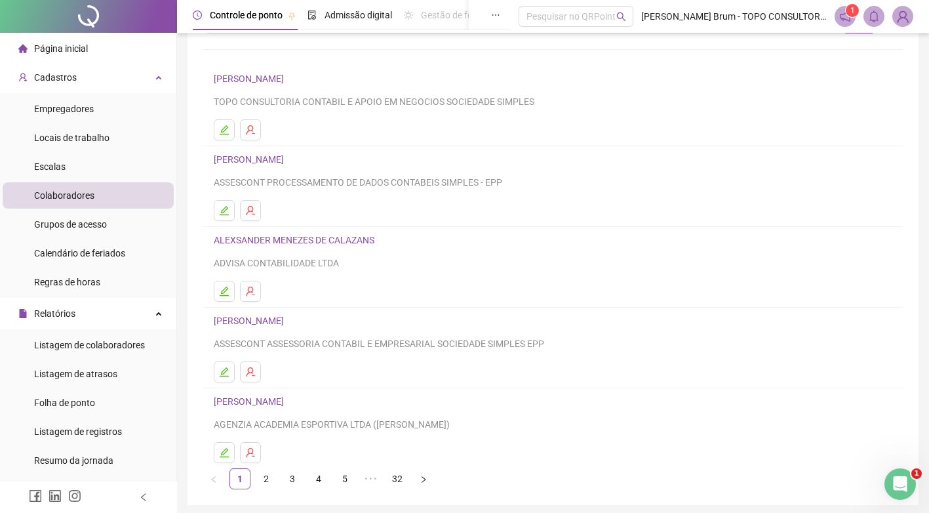
scroll to position [121, 0]
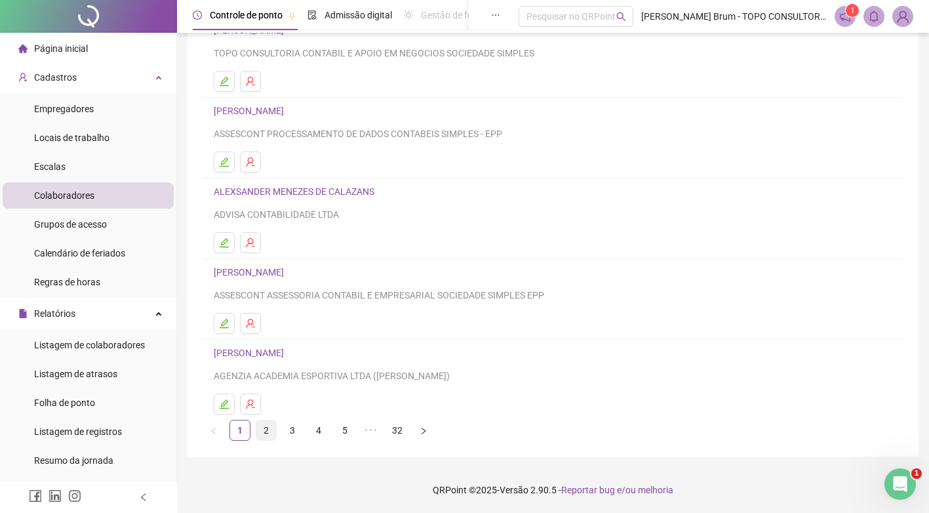
click at [272, 433] on link "2" at bounding box center [266, 430] width 20 height 20
click at [224, 160] on icon "edit" at bounding box center [224, 161] width 9 height 9
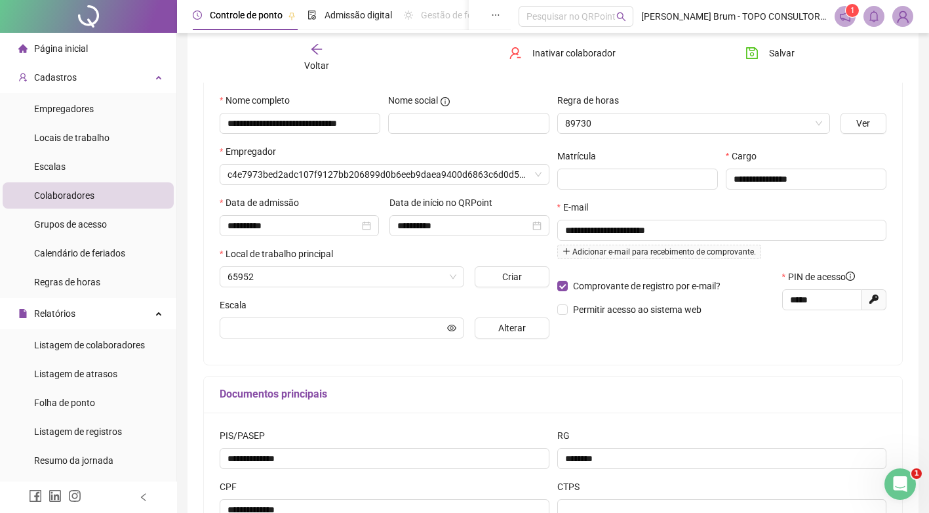
scroll to position [128, 0]
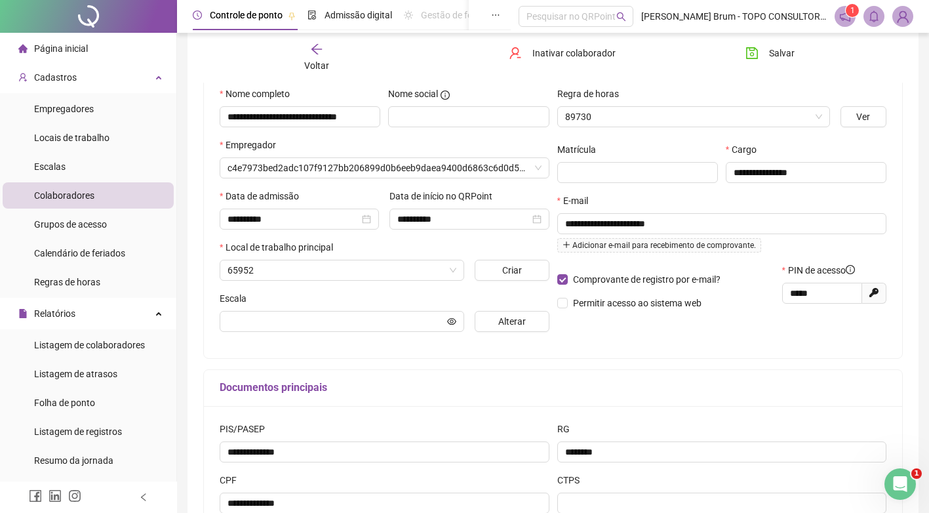
type input "**********"
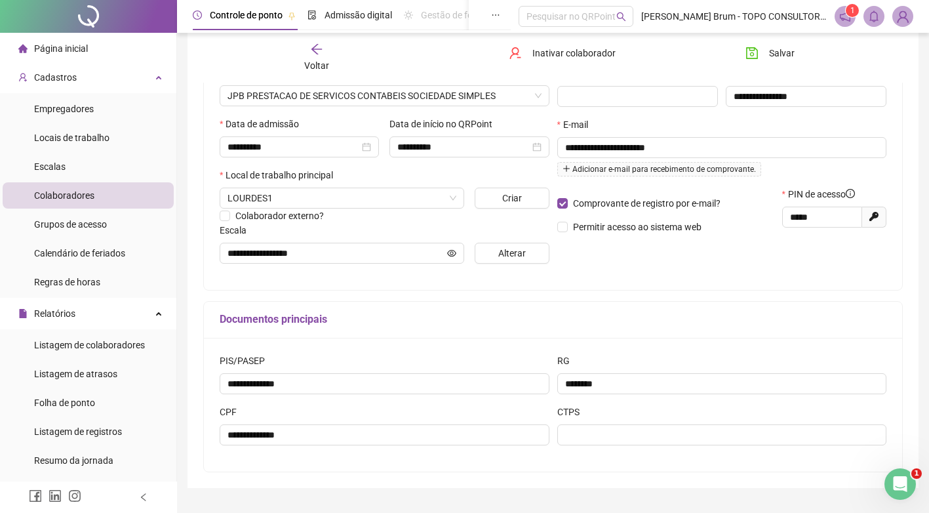
scroll to position [235, 0]
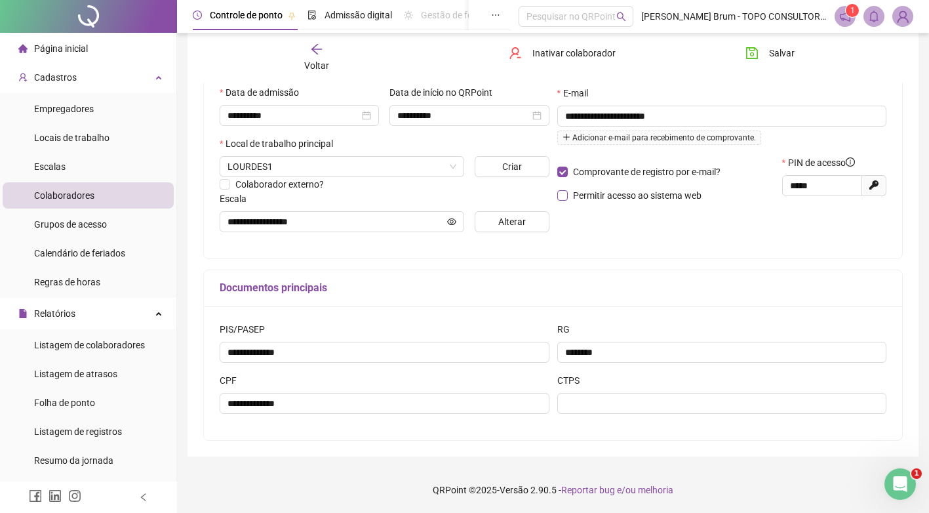
click at [598, 190] on span "Permitir acesso ao sistema web" at bounding box center [637, 195] width 129 height 10
click at [609, 195] on span "Permitir acesso ao sistema web" at bounding box center [637, 195] width 129 height 10
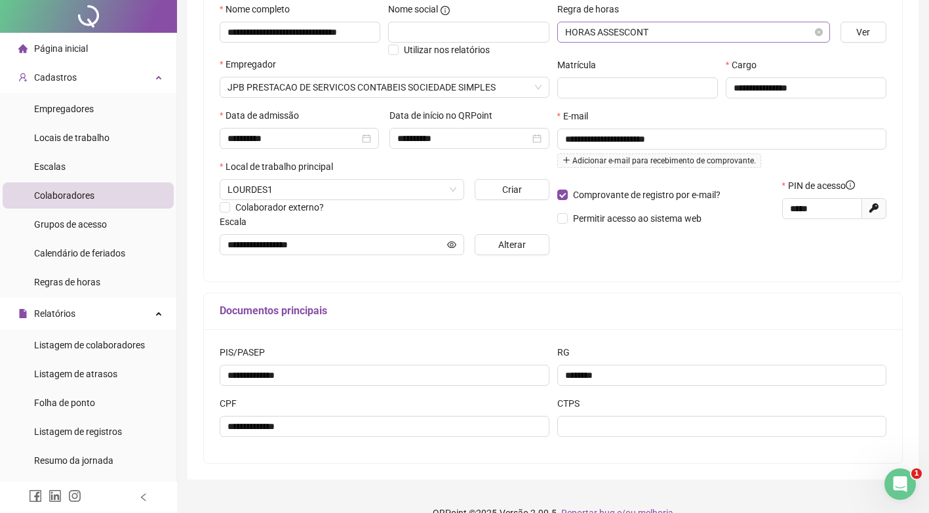
scroll to position [0, 0]
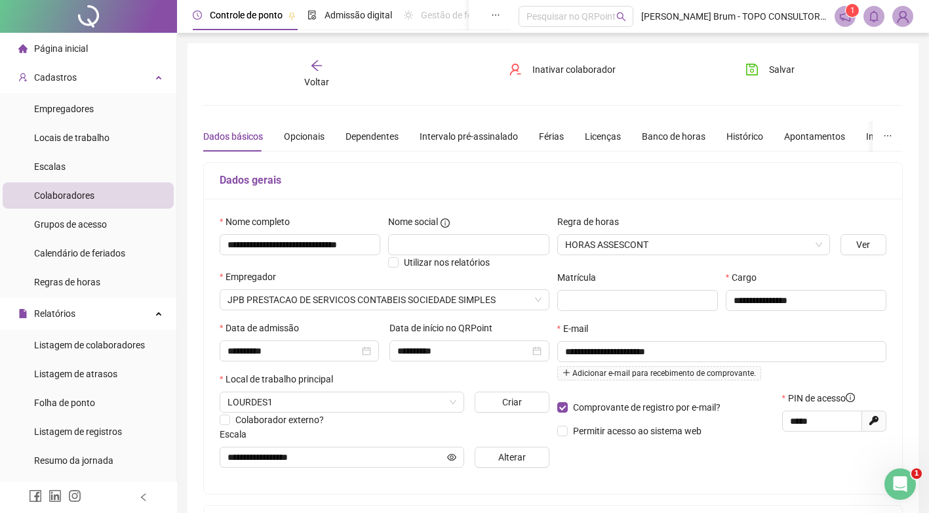
click at [784, 58] on div "**********" at bounding box center [553, 367] width 731 height 649
click at [773, 68] on span "Salvar" at bounding box center [782, 69] width 26 height 14
click at [84, 235] on div "Grupos de acesso" at bounding box center [70, 224] width 73 height 26
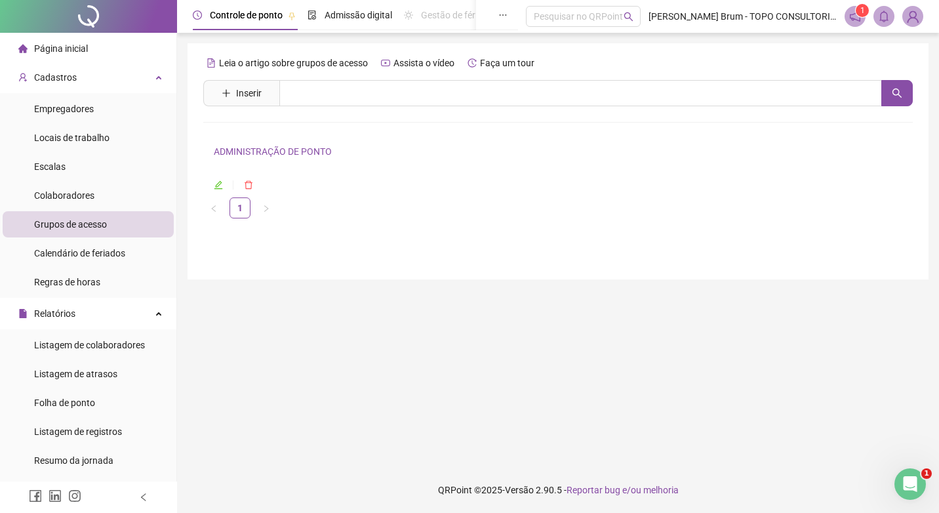
click at [313, 158] on h4 "ADMINISTRAÇÃO DE PONTO" at bounding box center [558, 152] width 689 height 16
click at [313, 155] on link "ADMINISTRAÇÃO DE PONTO" at bounding box center [273, 151] width 118 height 10
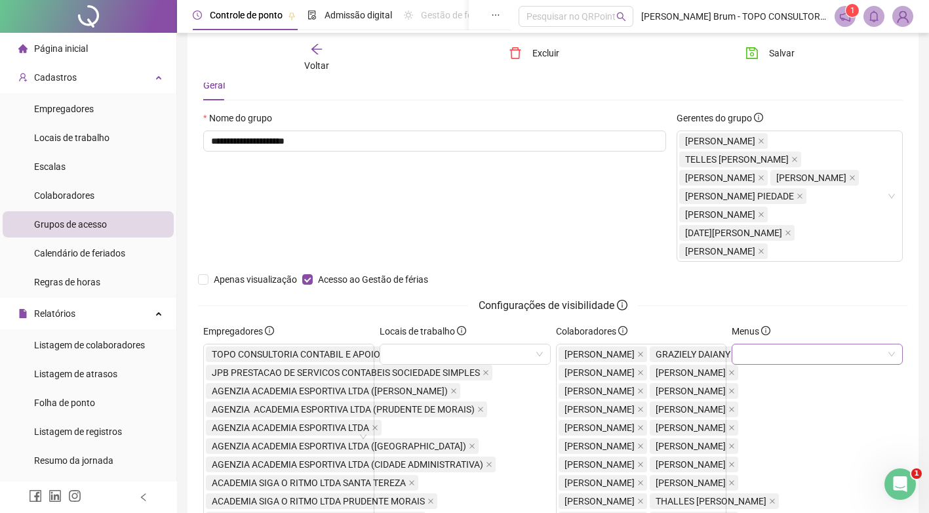
scroll to position [66, 0]
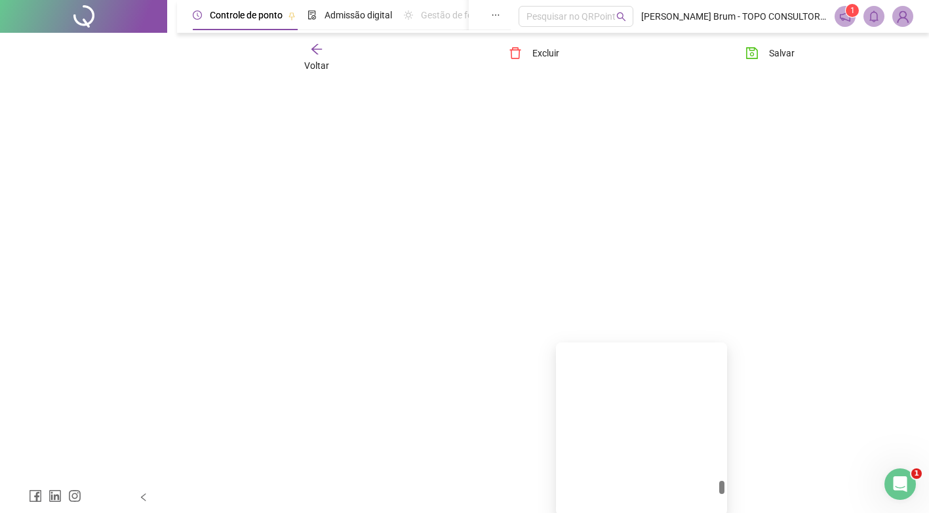
scroll to position [2796, 0]
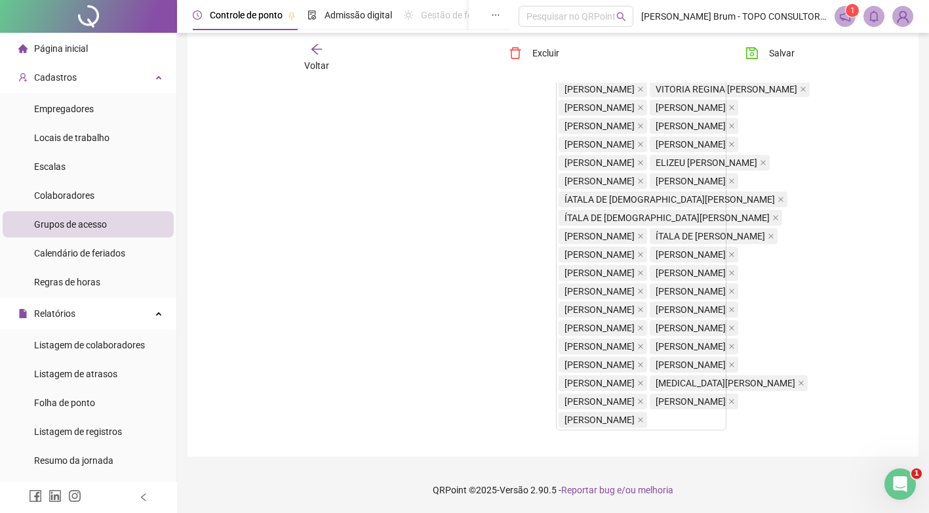
scroll to position [2795, 0]
click at [784, 45] on button "Salvar" at bounding box center [770, 53] width 69 height 21
